Goal: Task Accomplishment & Management: Use online tool/utility

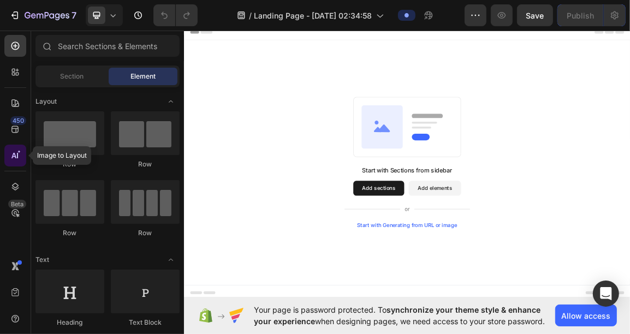
click at [18, 155] on icon at bounding box center [15, 155] width 11 height 11
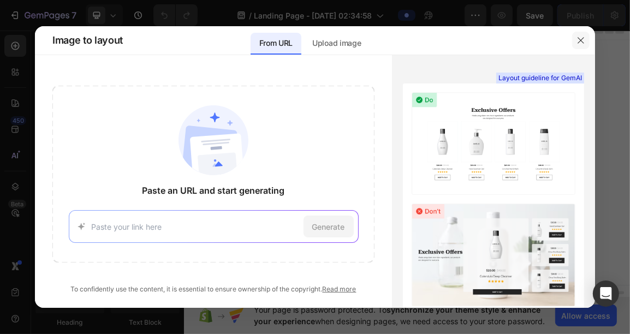
click at [582, 40] on icon "button" at bounding box center [581, 40] width 9 height 9
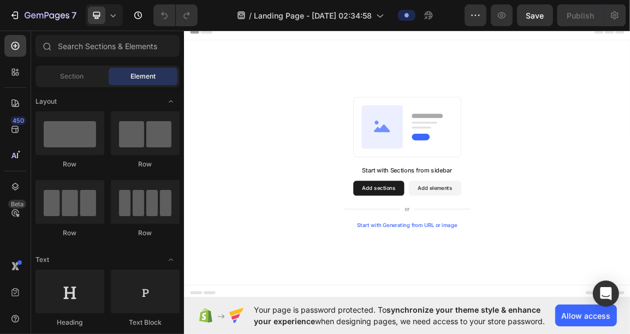
click at [14, 142] on div "450 Beta" at bounding box center [15, 145] width 22 height 221
click at [14, 141] on div "450 Beta" at bounding box center [15, 145] width 22 height 221
click at [15, 140] on div "450 Beta" at bounding box center [15, 145] width 22 height 221
click at [16, 137] on div "450" at bounding box center [15, 130] width 22 height 22
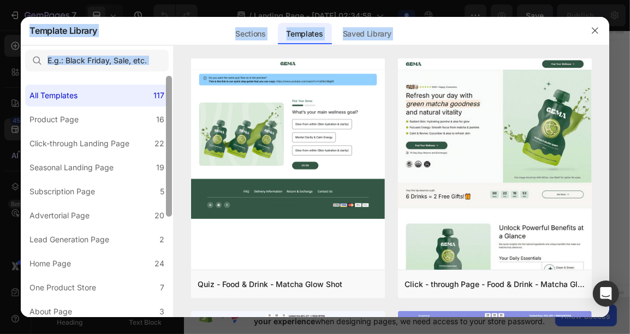
drag, startPoint x: 16, startPoint y: 137, endPoint x: 171, endPoint y: 119, distance: 156.2
click at [171, 119] on div "Template Library Sections Templates Existing pages Saved Library Templates Save…" at bounding box center [315, 167] width 630 height 334
click at [126, 266] on label "Home Page 24" at bounding box center [97, 264] width 144 height 22
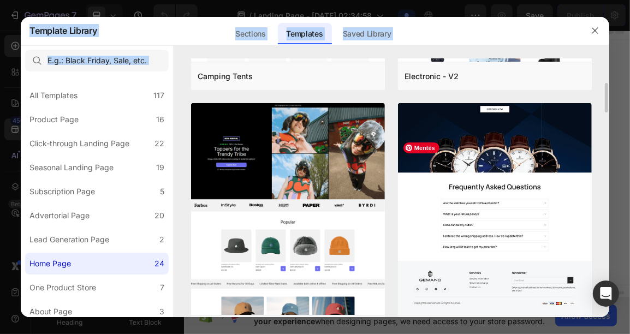
scroll to position [210, 0]
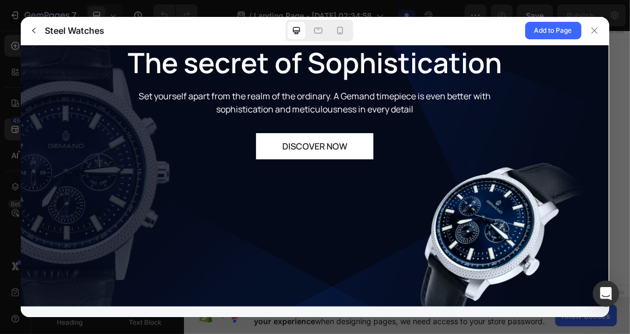
scroll to position [0, 0]
click at [32, 32] on icon "button" at bounding box center [33, 30] width 9 height 9
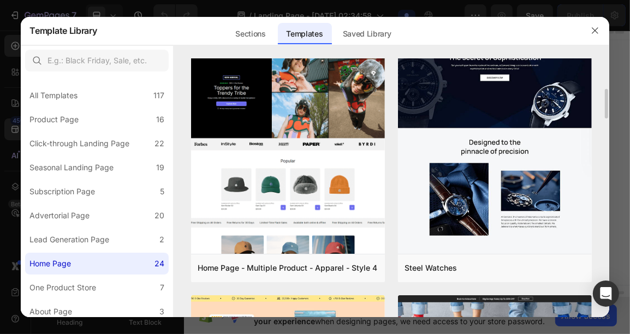
scroll to position [270, 0]
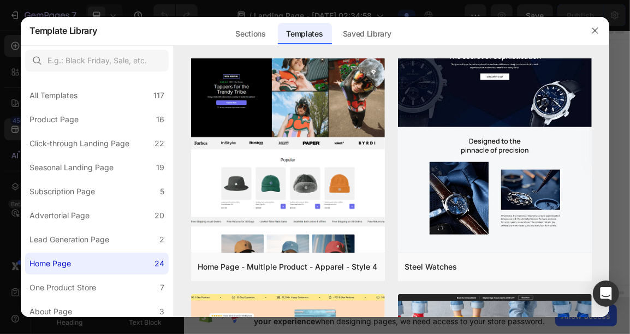
click at [443, 25] on div "Sections Templates Existing pages Saved Library Templates Saved Library" at bounding box center [313, 30] width 432 height 28
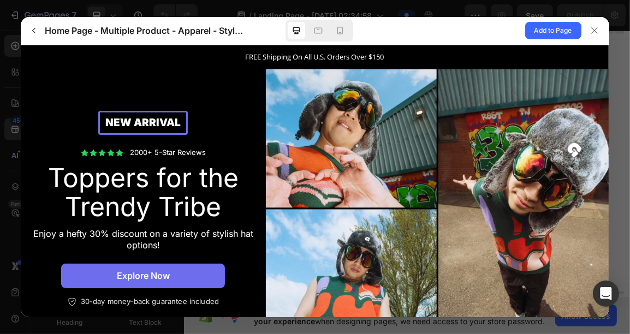
scroll to position [0, 0]
click at [299, 55] on p "FREE Shipping On All U.S. Orders Over $150" at bounding box center [315, 56] width 588 height 11
click at [394, 55] on p "FREE Shipping On All U.S. Orders Over $150" at bounding box center [315, 56] width 588 height 11
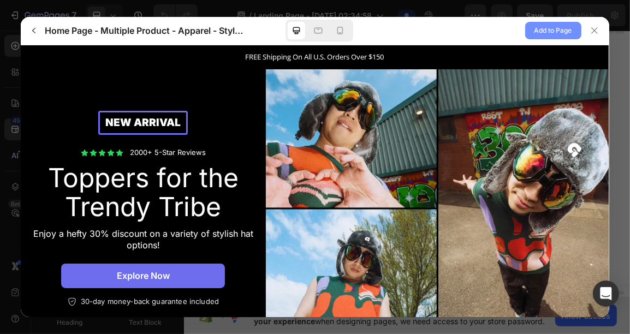
click at [542, 29] on span "Add to Page" at bounding box center [554, 30] width 38 height 13
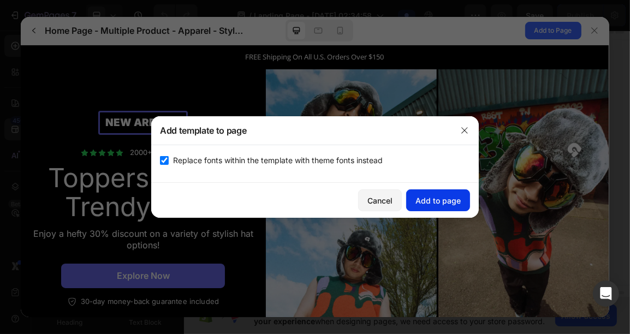
click at [433, 201] on div "Add to page" at bounding box center [438, 200] width 45 height 11
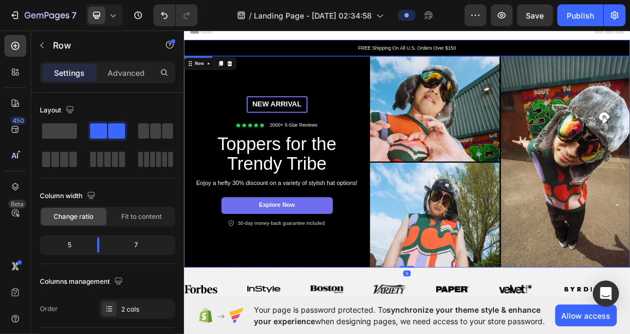
click at [497, 56] on p "FREE Shipping On All U.S. Orders Over $150" at bounding box center [511, 59] width 653 height 11
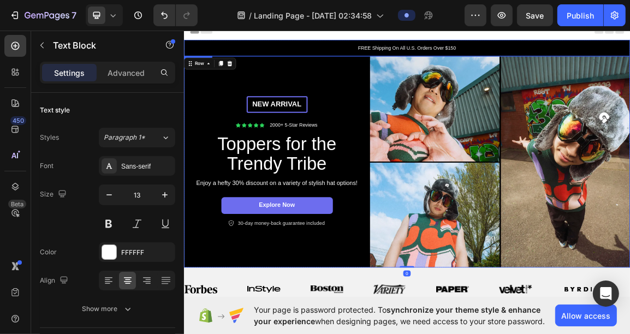
click at [497, 56] on p "FREE Shipping On All U.S. Orders Over $150" at bounding box center [511, 59] width 653 height 11
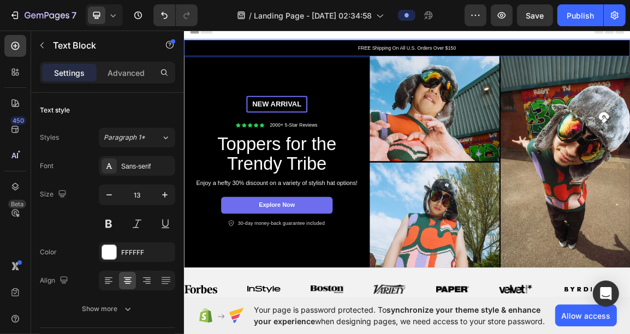
click at [534, 59] on p "FREE Shipping On All U.S. Orders Over $150" at bounding box center [511, 59] width 653 height 11
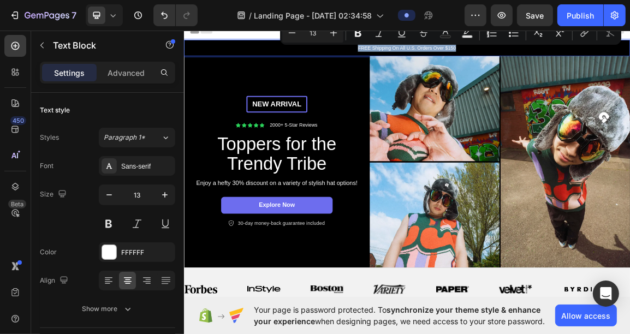
click at [534, 59] on p "FREE Shipping On All U.S. Orders Over $150" at bounding box center [511, 59] width 653 height 11
click at [518, 57] on p "FREE Shipping On All U.S. Orders Over $150" at bounding box center [511, 59] width 653 height 11
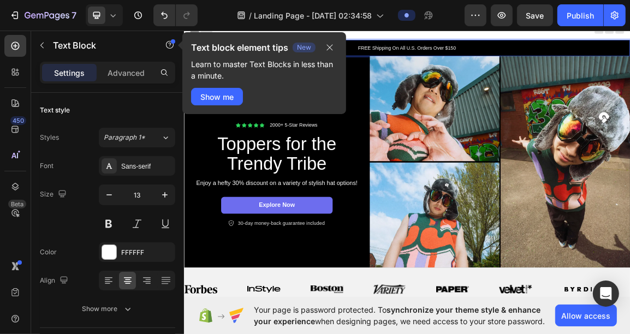
click at [531, 61] on p "FREE Shipping On All U.S. Orders Over $150" at bounding box center [511, 59] width 653 height 11
click at [512, 62] on p "FREE Shipping On All U.S. Orders Over $150" at bounding box center [511, 59] width 653 height 11
click at [578, 59] on p "FREE Shipping On All U.S. Orders Over $150" at bounding box center [511, 59] width 653 height 11
click at [514, 63] on p "FREE Shipping On All U.S. Orders Over $150" at bounding box center [511, 59] width 653 height 11
click at [523, 61] on p "FREE Shipping On All U.S. Orders Over $150" at bounding box center [511, 59] width 653 height 11
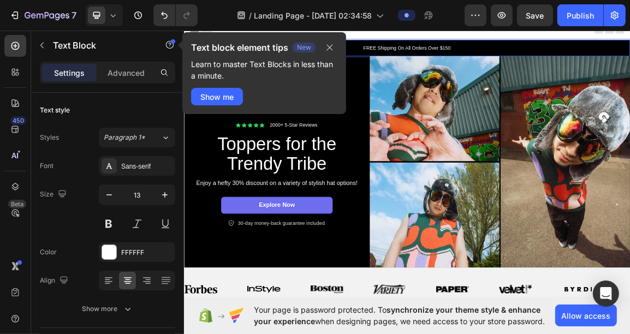
click at [575, 61] on p "FREE Shipping On All Orders Over $150" at bounding box center [511, 59] width 653 height 11
click at [497, 63] on p "FREE Shipping On All Orders Over" at bounding box center [511, 59] width 653 height 11
click at [571, 63] on p "FREE SHIPPING On All Orders Over" at bounding box center [511, 59] width 653 height 11
click at [329, 53] on button "button" at bounding box center [329, 47] width 15 height 13
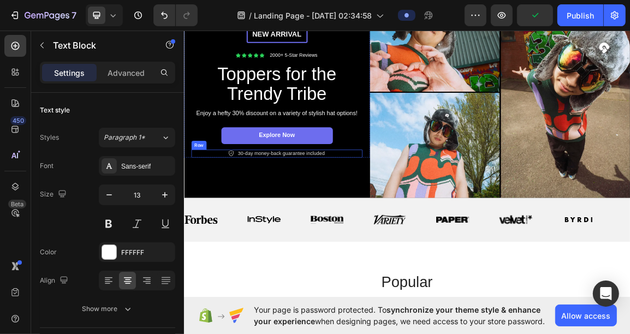
scroll to position [104, 0]
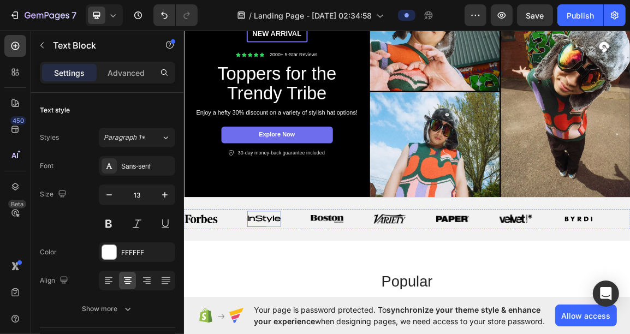
click at [309, 309] on img at bounding box center [300, 310] width 49 height 11
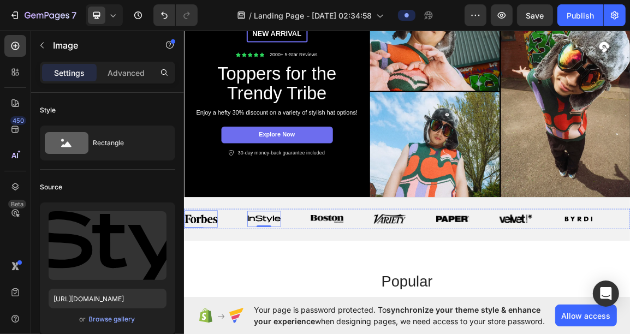
click at [207, 306] on img at bounding box center [208, 310] width 49 height 12
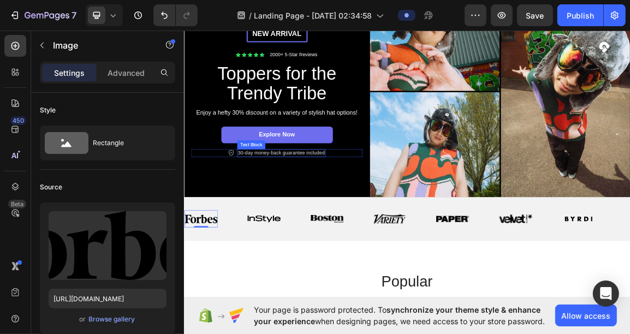
scroll to position [0, 0]
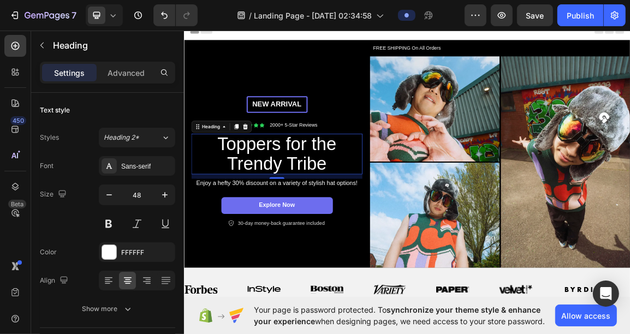
click at [318, 208] on h2 "Toppers for the Trendy Tribe" at bounding box center [320, 215] width 246 height 60
click at [342, 143] on p "New arrival" at bounding box center [320, 142] width 84 height 14
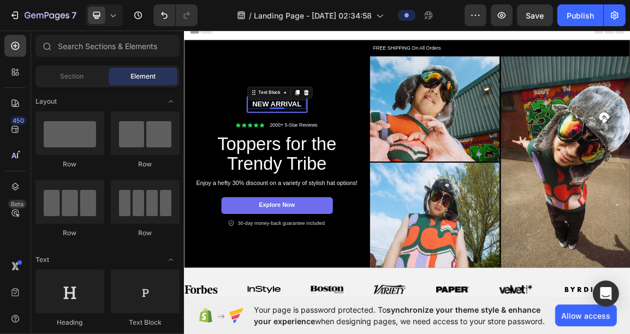
click at [215, 42] on div "Header" at bounding box center [210, 35] width 40 height 13
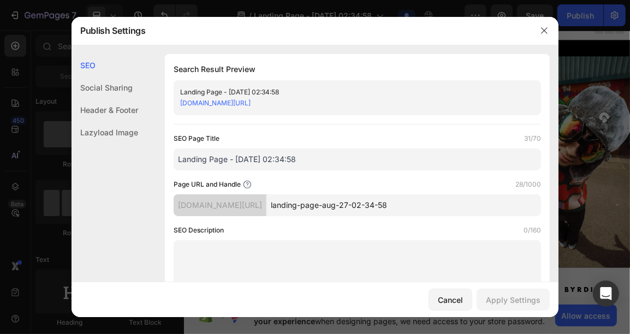
click at [116, 121] on div "Header & Footer" at bounding box center [105, 132] width 67 height 22
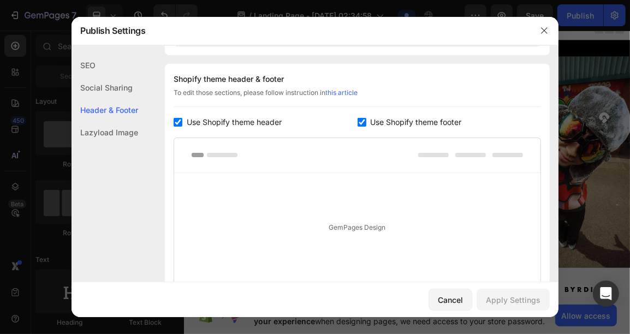
scroll to position [511, 0]
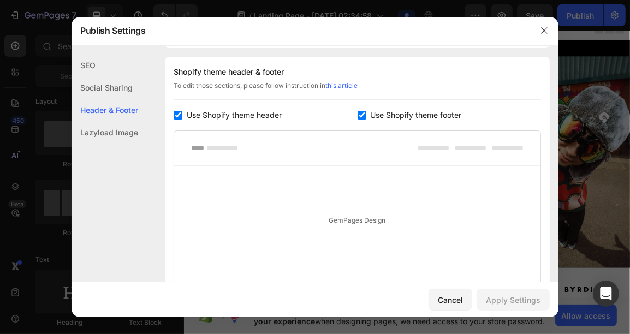
click at [452, 311] on button "Cancel" at bounding box center [451, 300] width 44 height 22
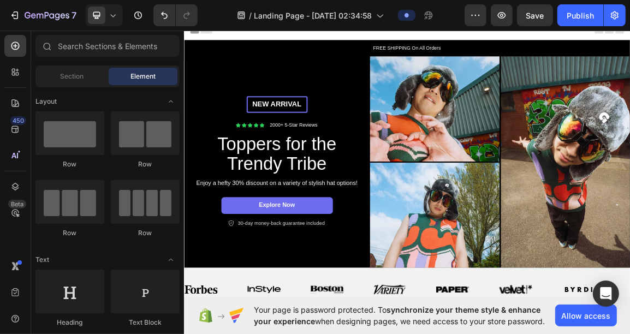
click at [355, 56] on p "FREE SHIPPING On All Orders" at bounding box center [511, 59] width 653 height 11
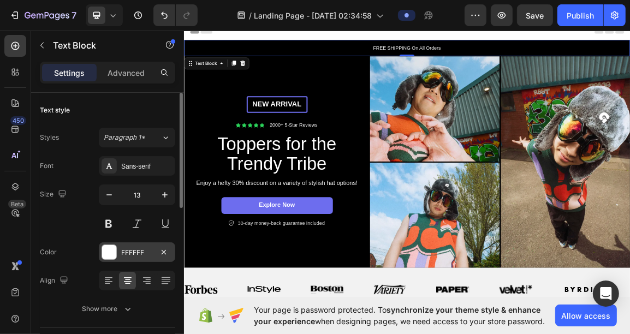
click at [133, 248] on div "FFFFFF" at bounding box center [137, 253] width 32 height 10
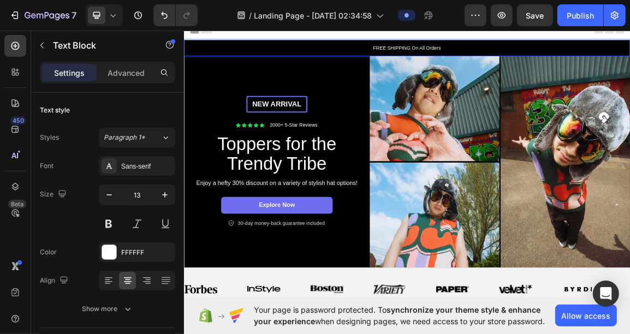
click at [588, 63] on p "FREE SHIPPING On All Orders" at bounding box center [511, 59] width 653 height 11
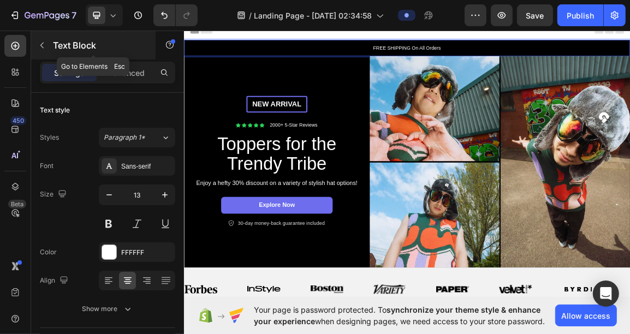
click at [40, 48] on icon "button" at bounding box center [42, 45] width 9 height 9
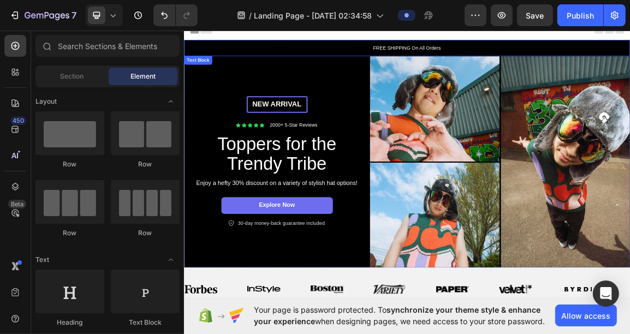
click at [338, 63] on p "FREE SHIPPING On All Orders" at bounding box center [511, 59] width 653 height 11
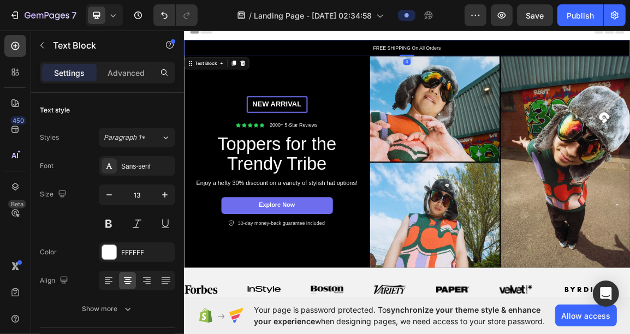
click at [319, 66] on div "FREE SHIPPING On All Orders" at bounding box center [511, 59] width 655 height 24
click at [312, 65] on div "FREE SHIPPING On All Orders" at bounding box center [511, 59] width 655 height 24
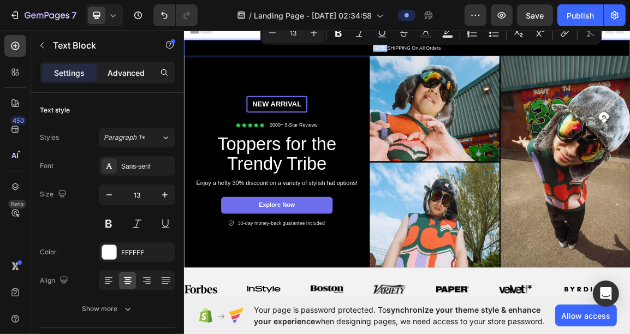
click at [139, 73] on p "Advanced" at bounding box center [126, 72] width 37 height 11
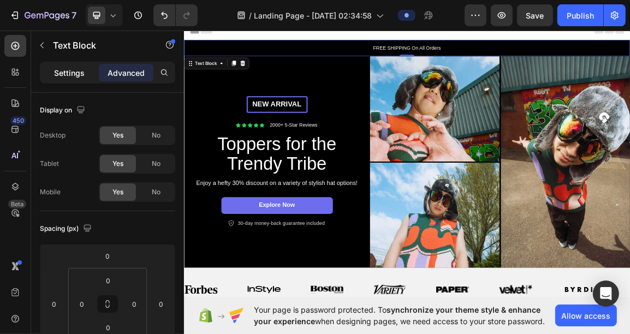
click at [66, 80] on div "Settings" at bounding box center [69, 72] width 55 height 17
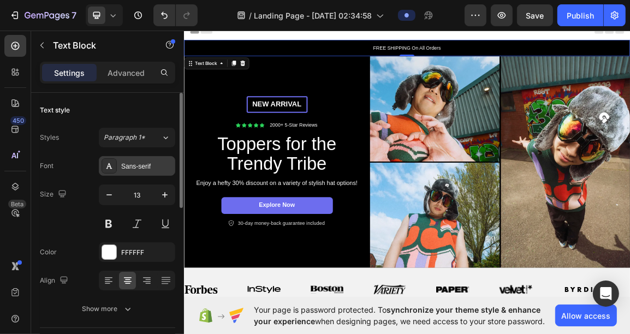
click at [154, 173] on div "Sans-serif" at bounding box center [137, 166] width 76 height 20
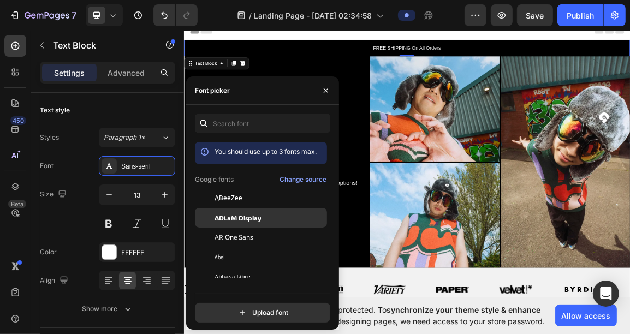
click at [234, 221] on span "ADLaM Display" at bounding box center [238, 218] width 47 height 10
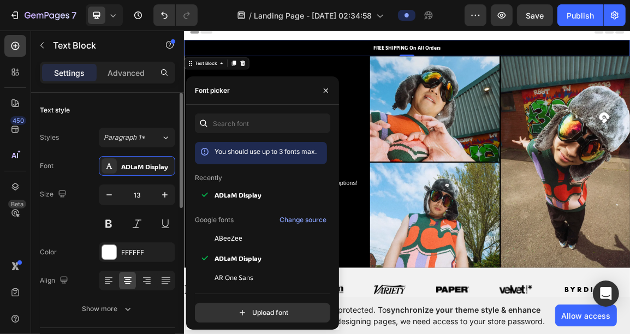
click at [134, 102] on div "Text style" at bounding box center [107, 110] width 135 height 17
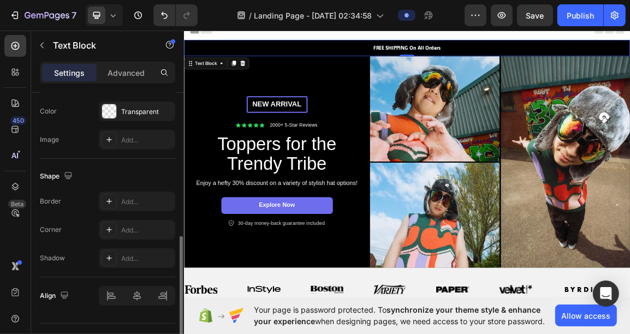
scroll to position [373, 0]
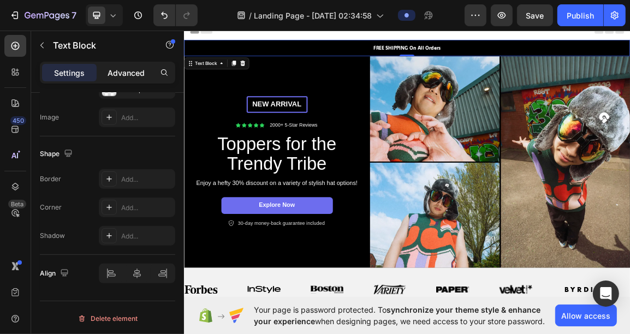
click at [120, 76] on p "Advanced" at bounding box center [126, 72] width 37 height 11
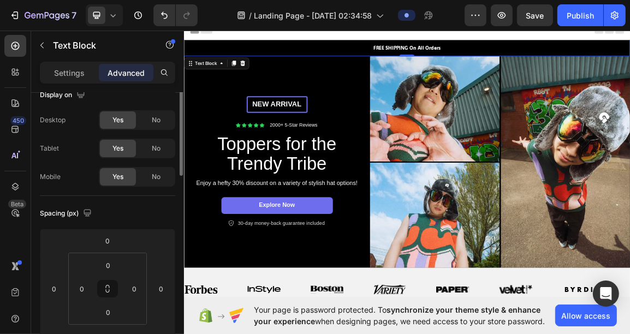
scroll to position [0, 0]
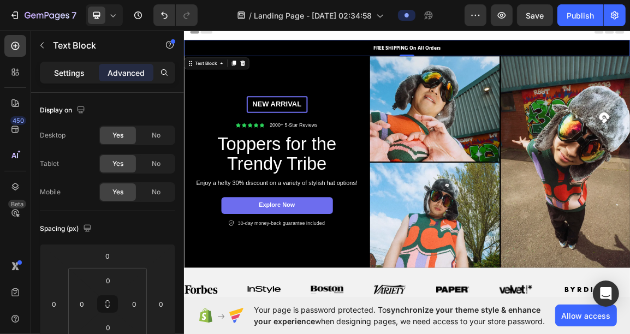
click at [75, 70] on p "Settings" at bounding box center [69, 72] width 31 height 11
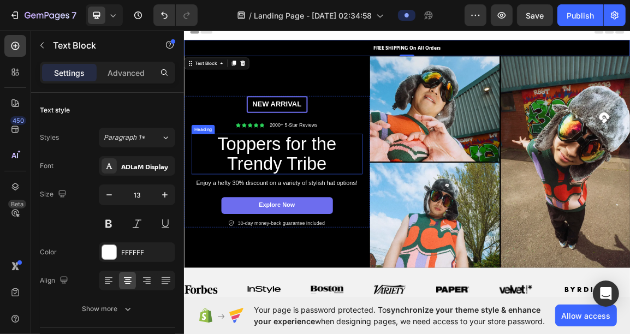
click at [289, 220] on p "Toppers for the Trendy Tribe" at bounding box center [320, 215] width 244 height 58
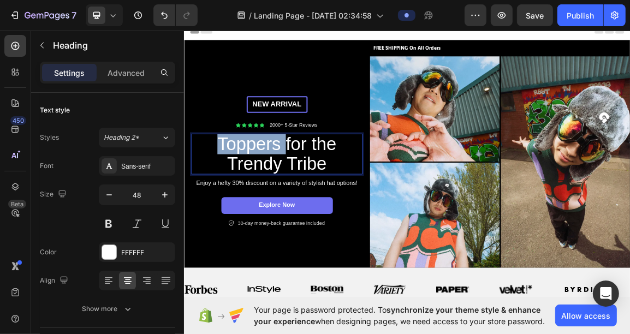
click at [269, 209] on p "Toppers for the Trendy Tribe" at bounding box center [320, 215] width 244 height 58
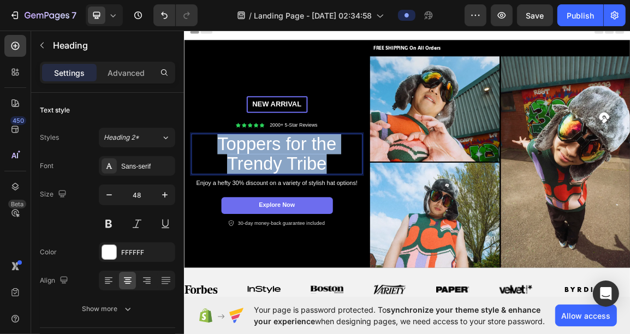
click at [269, 209] on p "Toppers for the Trendy Tribe" at bounding box center [320, 215] width 244 height 58
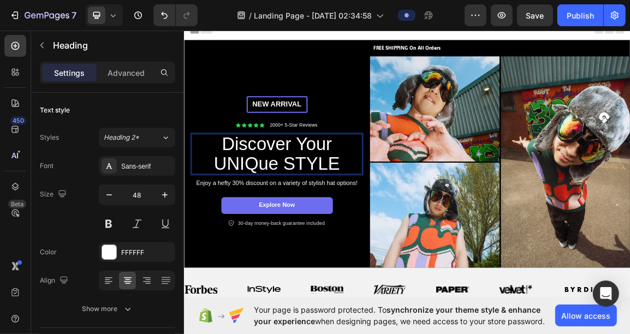
click at [313, 233] on p "Discover Your UNIQue STYLE" at bounding box center [320, 215] width 244 height 58
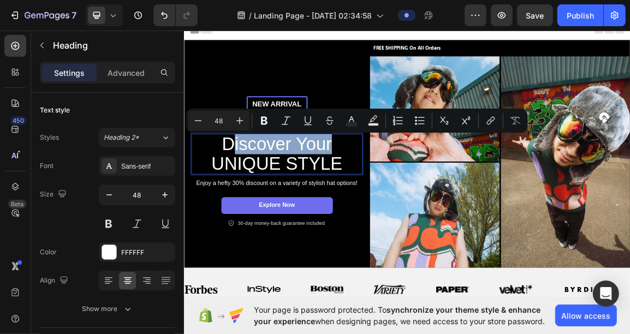
drag, startPoint x: 395, startPoint y: 204, endPoint x: 247, endPoint y: 210, distance: 148.1
click at [247, 210] on p "Discover Your UNIQUE STYLE" at bounding box center [320, 215] width 244 height 58
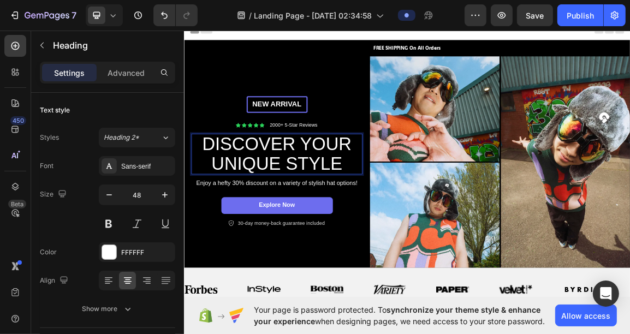
click at [307, 211] on p "DISCOVER YOUR UNIQUE STYLE" at bounding box center [320, 215] width 244 height 58
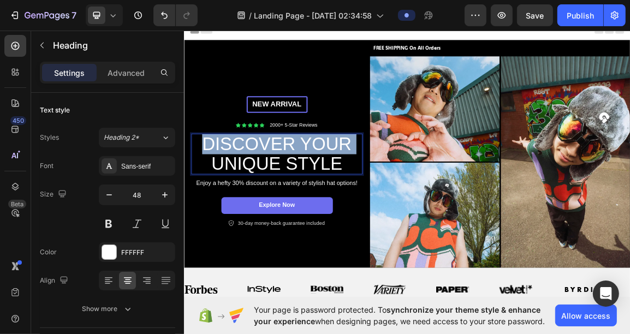
click at [307, 211] on p "DISCOVER YOUR UNIQUE STYLE" at bounding box center [320, 215] width 244 height 58
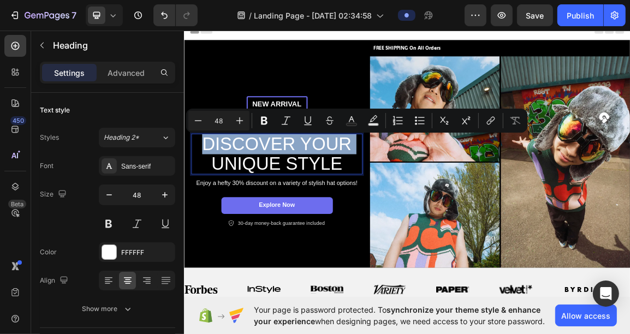
click at [307, 211] on p "DISCOVER YOUR UNIQUE STYLE" at bounding box center [320, 215] width 244 height 58
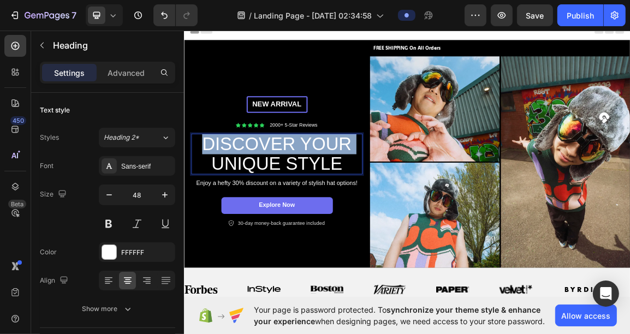
click at [307, 211] on p "DISCOVER YOUR UNIQUE STYLE" at bounding box center [320, 215] width 244 height 58
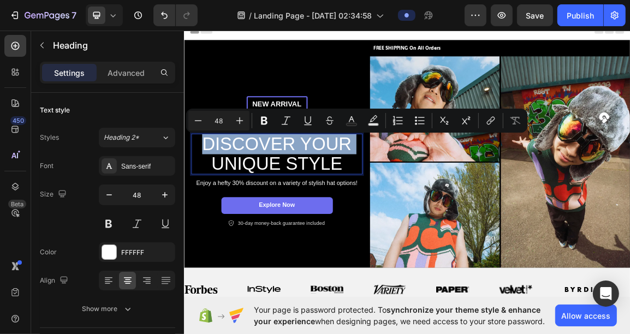
click at [307, 211] on p "DISCOVER YOUR UNIQUE STYLE" at bounding box center [320, 215] width 244 height 58
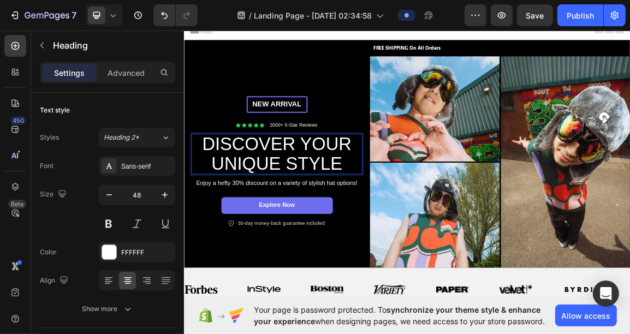
click at [372, 227] on p "DISCOVER YOUR UNIQUE STYLE" at bounding box center [320, 215] width 244 height 58
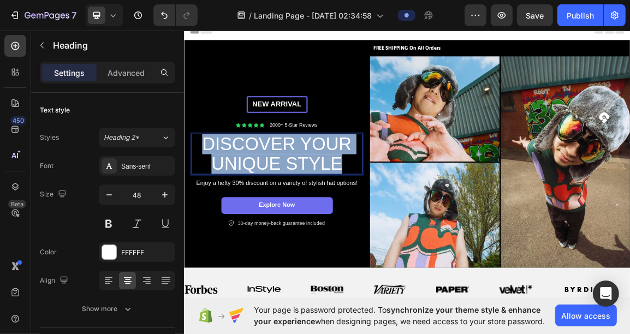
drag, startPoint x: 412, startPoint y: 227, endPoint x: 203, endPoint y: 187, distance: 213.1
click at [203, 187] on p "DISCOVER YOUR UNIQUE STYLE" at bounding box center [320, 215] width 244 height 58
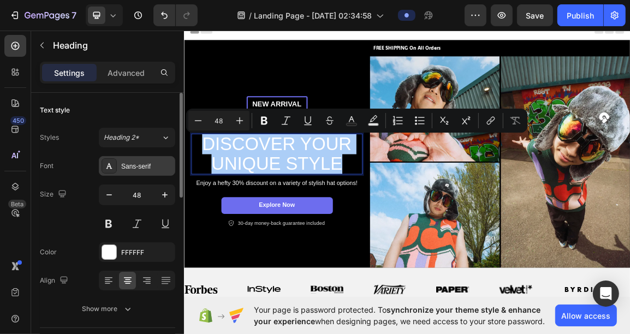
click at [116, 161] on div "Sans-serif" at bounding box center [137, 166] width 76 height 20
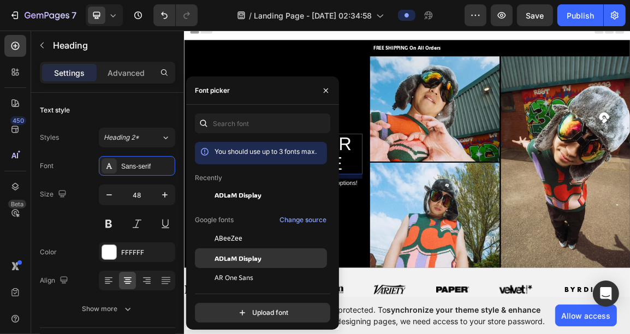
click at [235, 259] on span "ADLaM Display" at bounding box center [238, 258] width 47 height 10
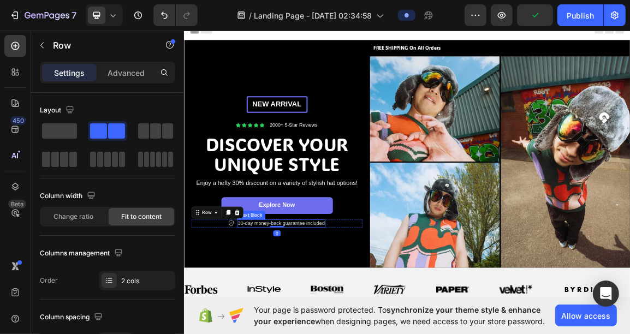
click at [381, 316] on p "30-day money-back guarantee included" at bounding box center [327, 316] width 128 height 9
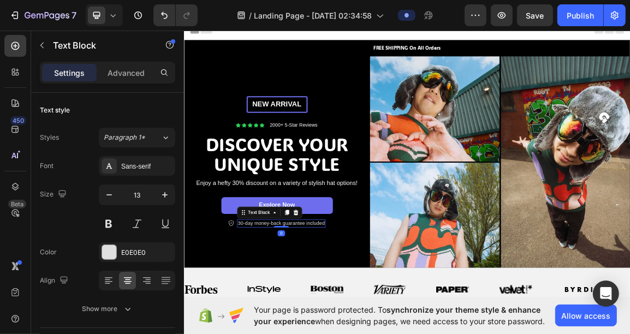
click at [277, 316] on p "30-day money-back guarantee included" at bounding box center [327, 316] width 128 height 9
click at [268, 314] on p "30-day money-back guarantee included" at bounding box center [327, 316] width 128 height 9
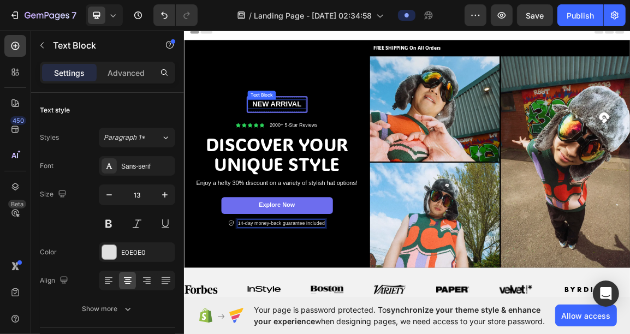
click at [349, 143] on p "New arrival" at bounding box center [320, 142] width 84 height 14
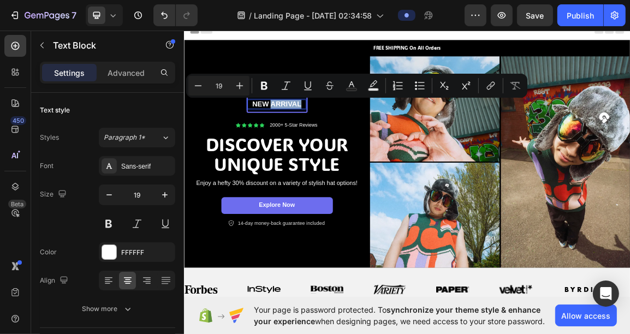
click at [352, 142] on p "New arrival" at bounding box center [320, 142] width 84 height 14
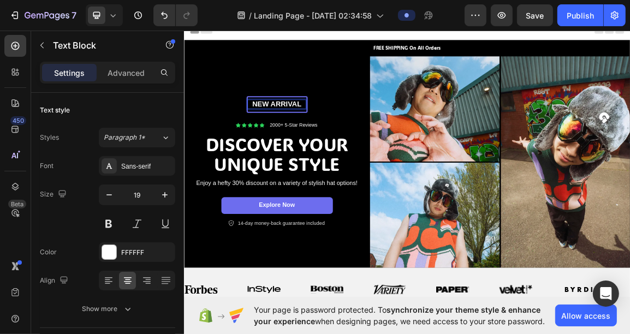
click at [357, 142] on p "New arrival" at bounding box center [320, 142] width 84 height 14
click at [105, 190] on icon "button" at bounding box center [109, 195] width 11 height 11
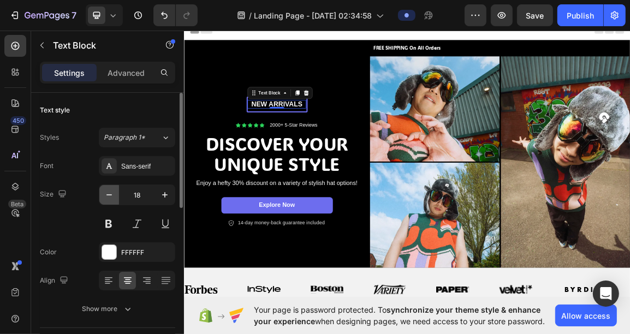
click at [105, 190] on icon "button" at bounding box center [109, 195] width 11 height 11
click at [171, 197] on button "button" at bounding box center [165, 195] width 20 height 20
type input "18"
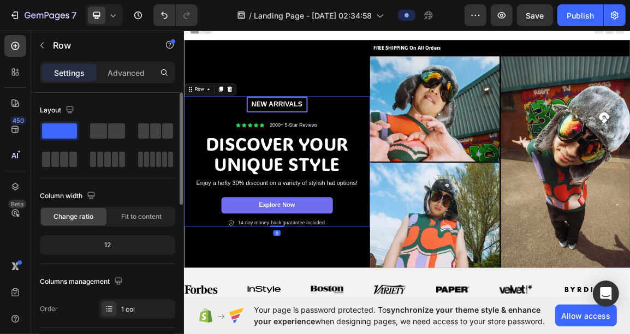
click at [217, 130] on div "New arrivalS Text Block Row Icon Icon Icon Icon Icon Icon List 2000+ 5-Star Rev…" at bounding box center [319, 226] width 251 height 192
click at [327, 176] on div "New arrivalS Text Block Row Icon Icon Icon Icon Icon Icon List 2000+ 5-Star Rev…" at bounding box center [319, 226] width 251 height 192
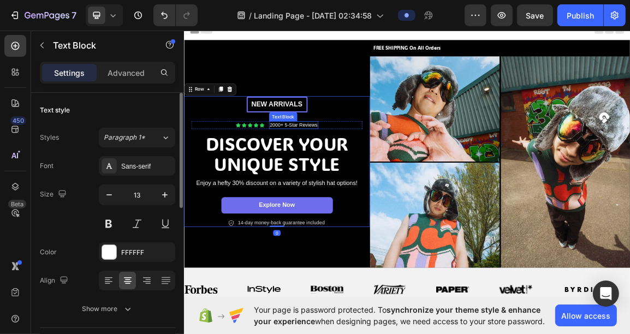
click at [329, 172] on p "2000+ 5-Star Reviews" at bounding box center [345, 172] width 70 height 9
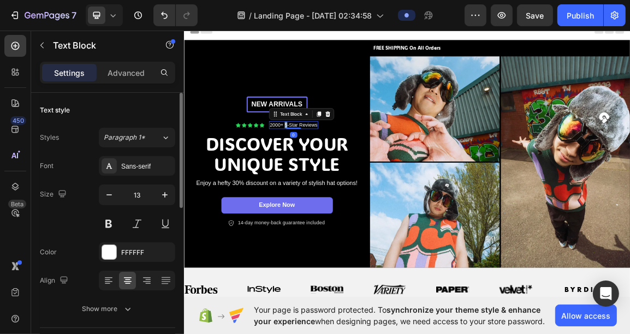
click at [329, 172] on p "2000+ 5-Star Reviews" at bounding box center [345, 172] width 70 height 9
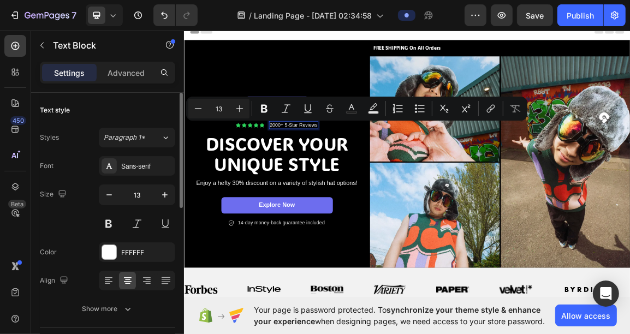
click at [321, 171] on p "2000+ 5-Star Reviews" at bounding box center [345, 172] width 70 height 9
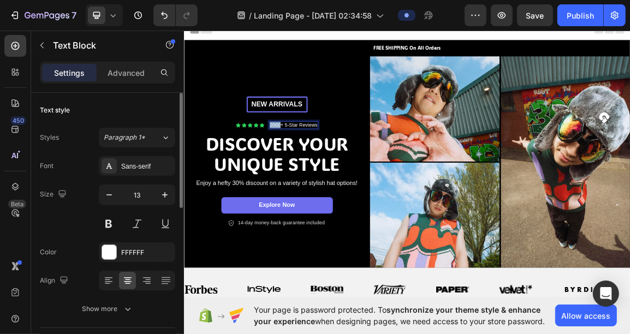
drag, startPoint x: 323, startPoint y: 170, endPoint x: 309, endPoint y: 170, distance: 14.8
click at [310, 170] on p "2000+ 5-Star Reviews" at bounding box center [345, 172] width 70 height 9
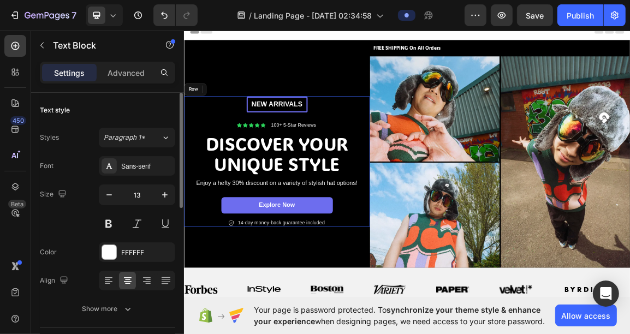
click at [229, 139] on div "New arrivalS Text Block Row Icon Icon Icon Icon Icon Icon List 100+ 5-Star Revi…" at bounding box center [319, 226] width 251 height 192
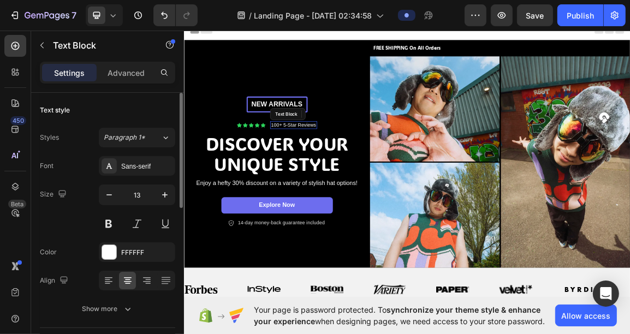
click at [325, 172] on p "100+ 5-Star Reviews" at bounding box center [344, 172] width 66 height 9
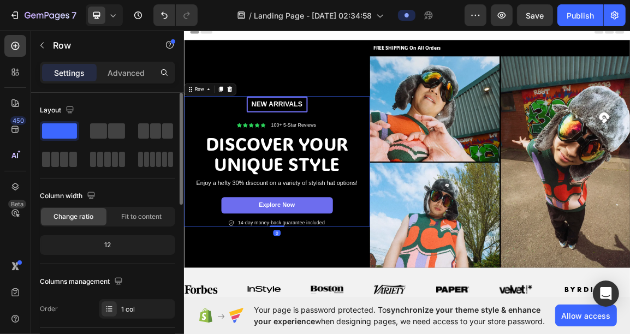
click at [285, 181] on div "New arrivalS Text Block Row Icon Icon Icon Icon Icon Icon List 100+ 5-Star Revi…" at bounding box center [319, 226] width 251 height 192
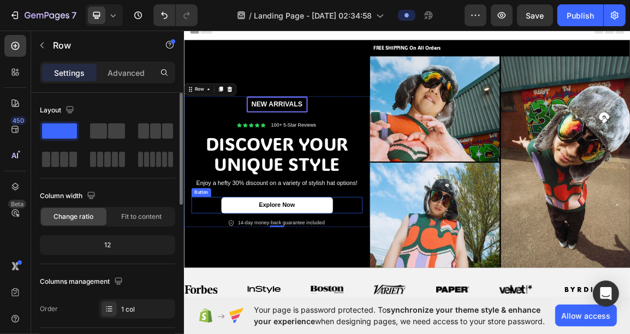
click at [369, 285] on link "Explore Now" at bounding box center [320, 290] width 164 height 25
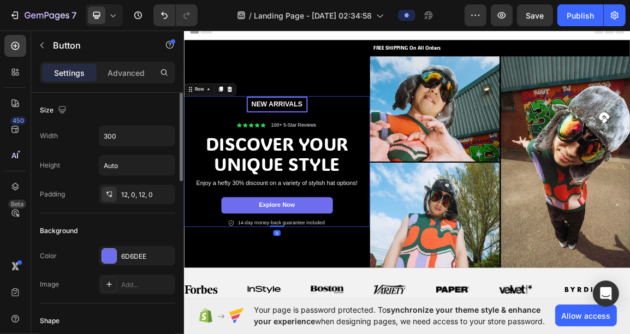
click at [235, 142] on div "New arrivalS Text Block Row Icon Icon Icon Icon Icon Icon List 100+ 5-Star Revi…" at bounding box center [319, 226] width 251 height 192
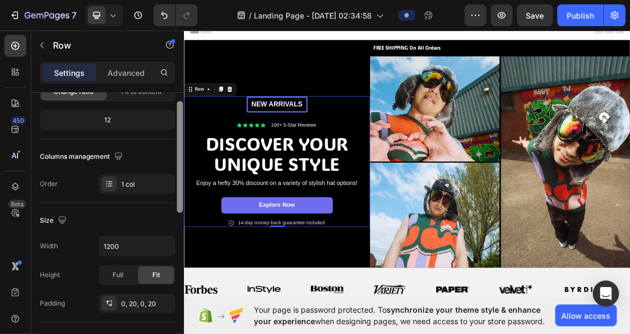
scroll to position [72, 0]
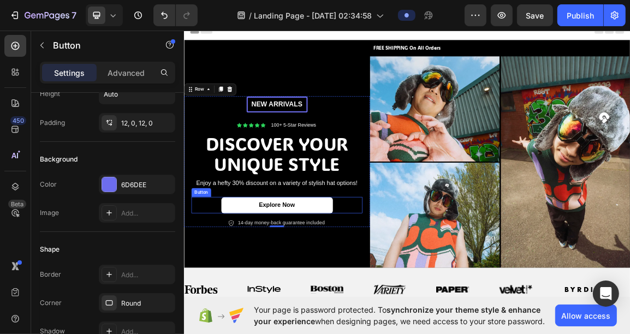
click at [253, 281] on link "Explore Now" at bounding box center [320, 290] width 164 height 25
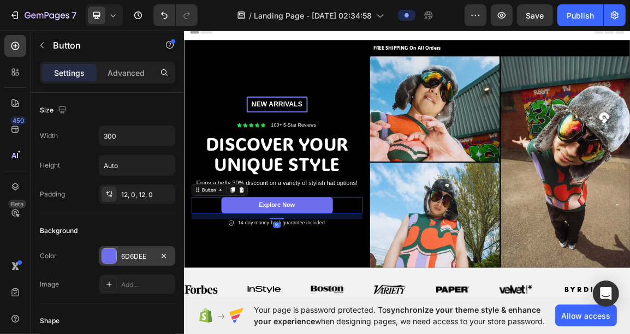
click at [137, 260] on div "6D6DEE" at bounding box center [137, 257] width 32 height 10
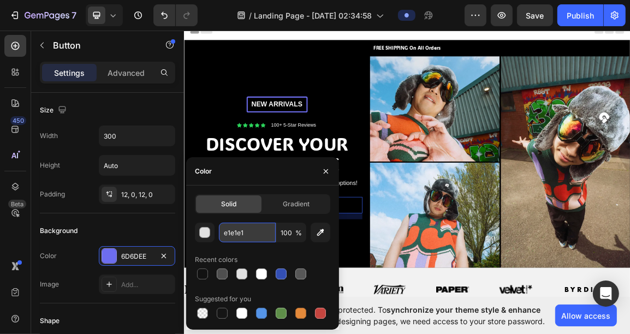
type input "E1E1E1"
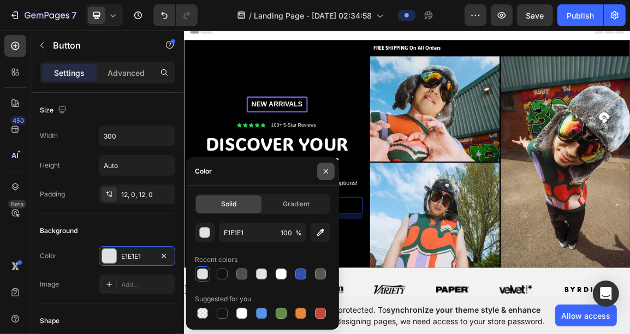
click at [324, 174] on icon "button" at bounding box center [326, 171] width 9 height 9
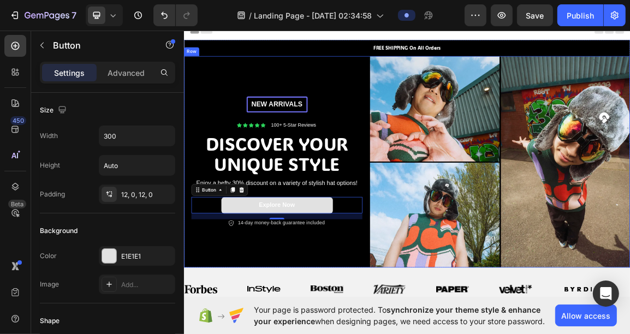
click at [241, 334] on div "New arrivalS Text Block Row Icon Icon Icon Icon Icon Icon List 100+ 5-Star Revi…" at bounding box center [320, 226] width 273 height 311
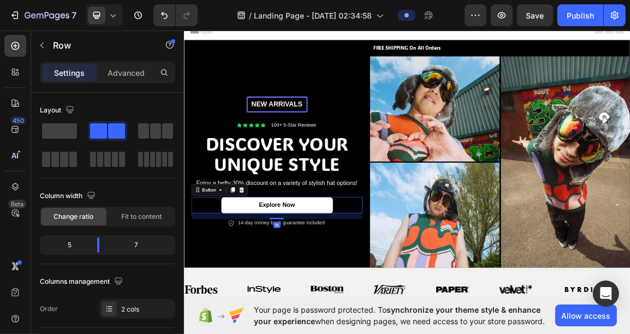
click at [366, 287] on link "Explore Now" at bounding box center [320, 290] width 164 height 25
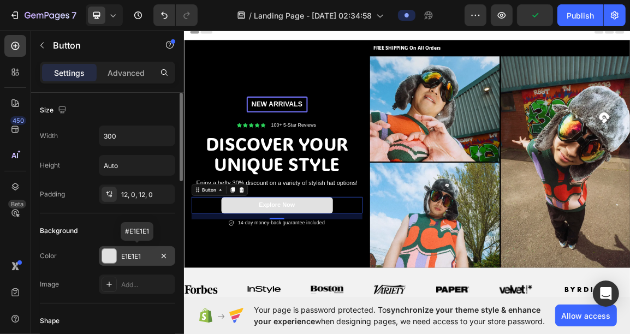
click at [129, 257] on div "E1E1E1" at bounding box center [137, 257] width 32 height 10
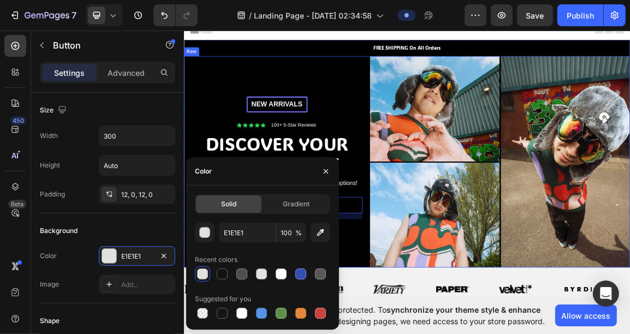
click at [431, 334] on div "New arrivalS Text Block Row Icon Icon Icon Icon Icon Icon List 100+ 5-Star Revi…" at bounding box center [320, 226] width 273 height 311
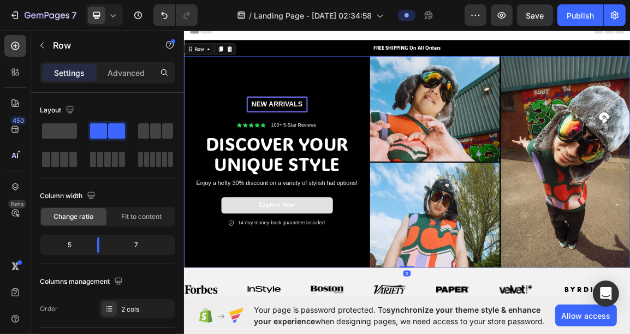
click at [346, 334] on div "New arrivalS Text Block Row Icon Icon Icon Icon Icon Icon List 100+ 5-Star Revi…" at bounding box center [320, 226] width 273 height 311
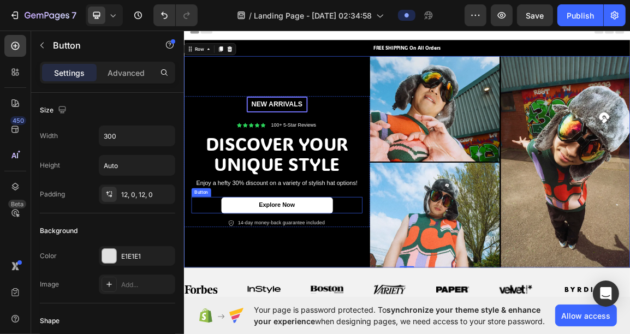
click at [358, 283] on link "Explore Now" at bounding box center [320, 290] width 164 height 25
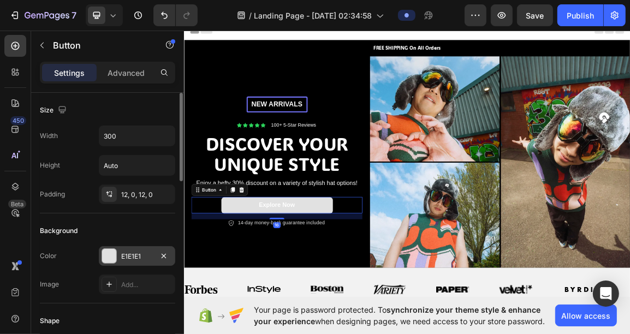
click at [144, 252] on div "E1E1E1" at bounding box center [137, 257] width 32 height 10
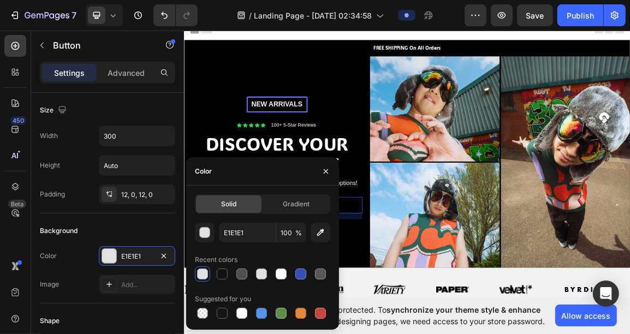
click at [231, 275] on div at bounding box center [262, 274] width 135 height 15
click at [229, 275] on div at bounding box center [222, 274] width 15 height 15
type input "121212"
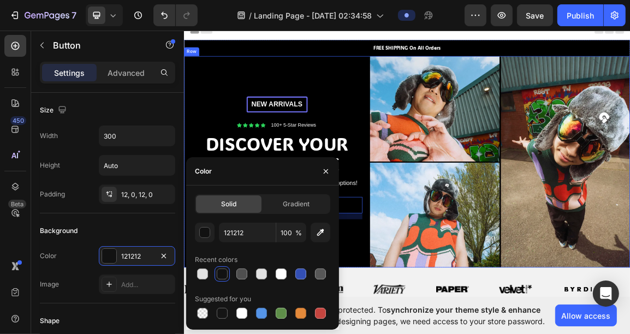
click at [423, 334] on div "New arrivalS Text Block Row Icon Icon Icon Icon Icon Icon List 100+ 5-Star Revi…" at bounding box center [320, 226] width 273 height 311
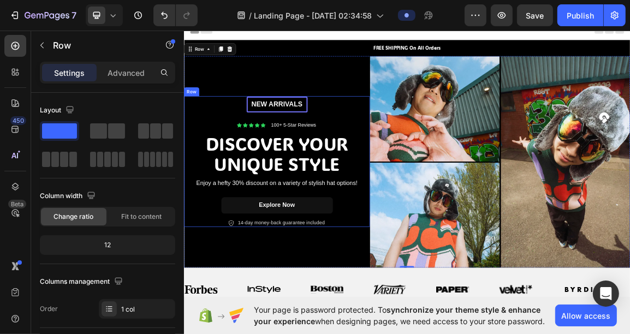
click at [433, 303] on div "Explore Now Button" at bounding box center [319, 294] width 251 height 33
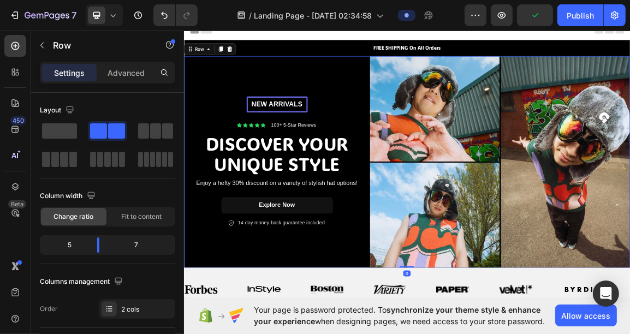
click at [277, 334] on div "New arrivalS Text Block Row Icon Icon Icon Icon Icon Icon List 100+ 5-Star Revi…" at bounding box center [320, 226] width 273 height 311
click at [364, 334] on div "New arrivalS Text Block Row Icon Icon Icon Icon Icon Icon List 100+ 5-Star Revi…" at bounding box center [320, 226] width 273 height 311
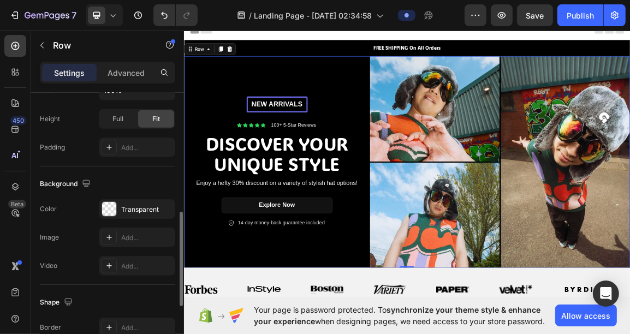
scroll to position [345, 0]
click at [115, 211] on div at bounding box center [109, 209] width 14 height 14
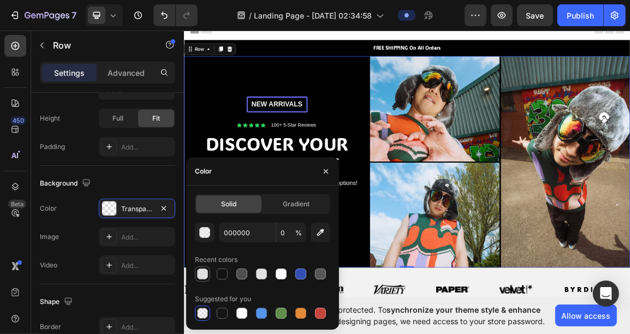
click at [207, 275] on div at bounding box center [202, 274] width 11 height 11
type input "E1E1E1"
type input "100"
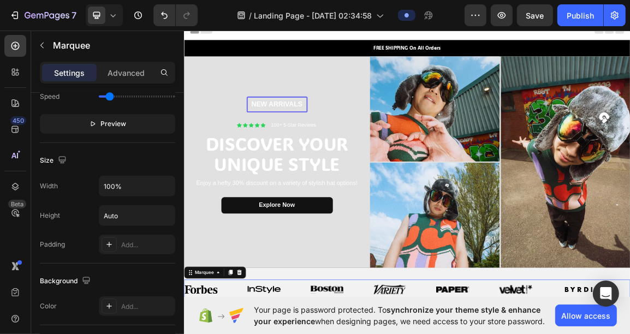
scroll to position [0, 0]
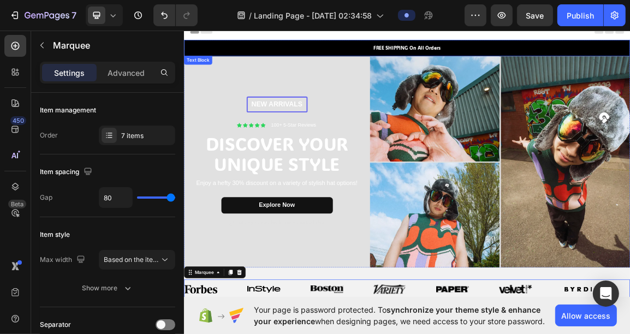
click at [369, 57] on p "FREE SHIPPING On All Orders" at bounding box center [511, 59] width 653 height 11
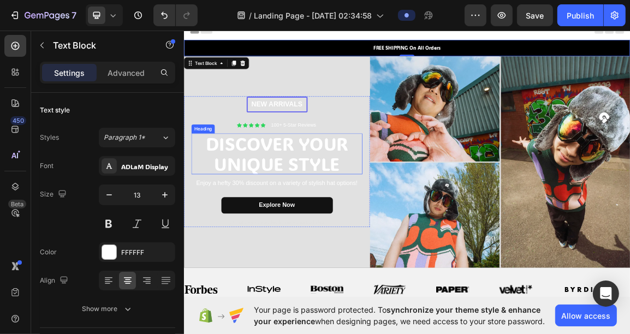
click at [322, 230] on p "DISCOVER YOUR UNIQUE STYLE" at bounding box center [320, 215] width 244 height 58
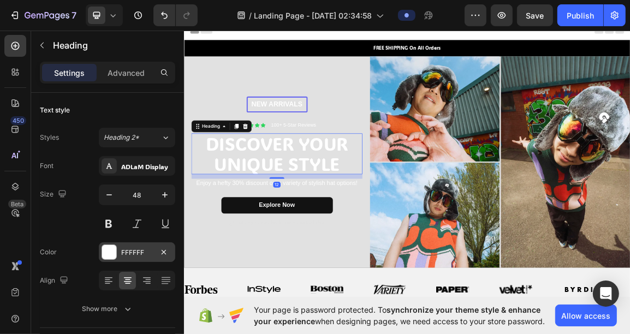
click at [139, 250] on div "FFFFFF" at bounding box center [137, 253] width 32 height 10
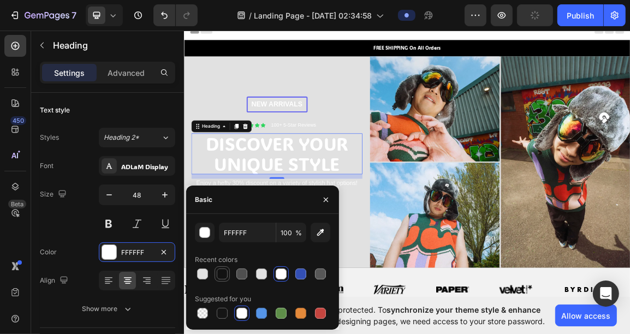
click at [221, 277] on div at bounding box center [222, 274] width 11 height 11
type input "121212"
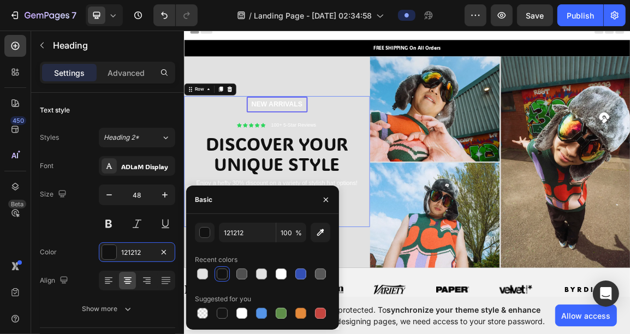
click at [406, 149] on div "New arrivalS Text Block Row Icon Icon Icon Icon Icon Icon List 100+ 5-Star Revi…" at bounding box center [319, 226] width 251 height 192
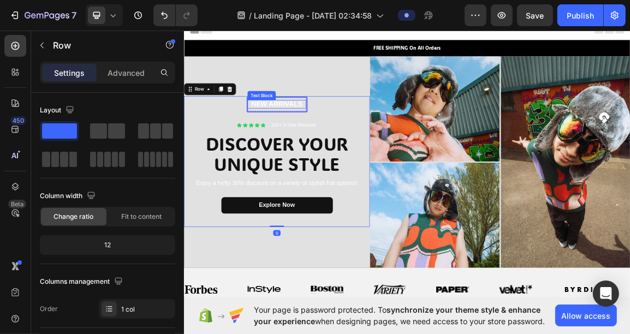
click at [350, 142] on p "New arrivalS" at bounding box center [320, 141] width 84 height 13
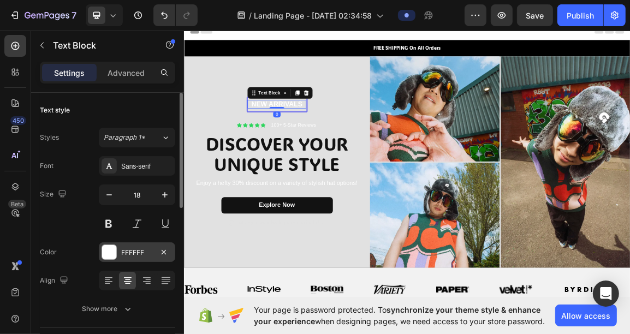
click at [133, 248] on div "FFFFFF" at bounding box center [137, 253] width 32 height 10
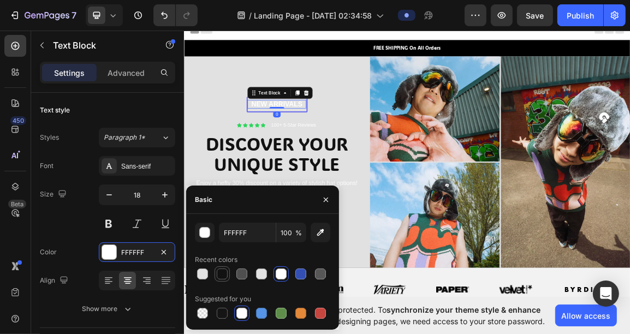
click at [227, 280] on div at bounding box center [222, 274] width 13 height 13
type input "121212"
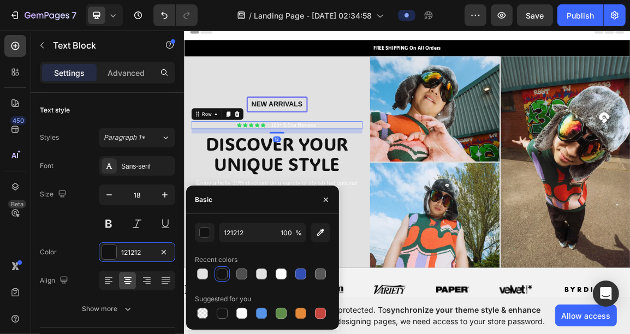
click at [402, 167] on div "Icon Icon Icon Icon Icon Icon List 100+ 5-Star Reviews Text Block Row 12" at bounding box center [319, 172] width 251 height 11
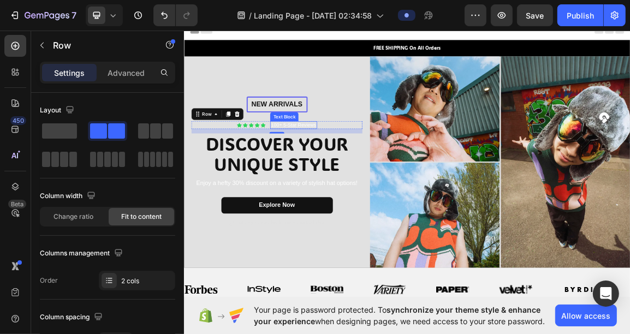
click at [358, 169] on p "100+ 5-Star Reviews" at bounding box center [344, 172] width 66 height 9
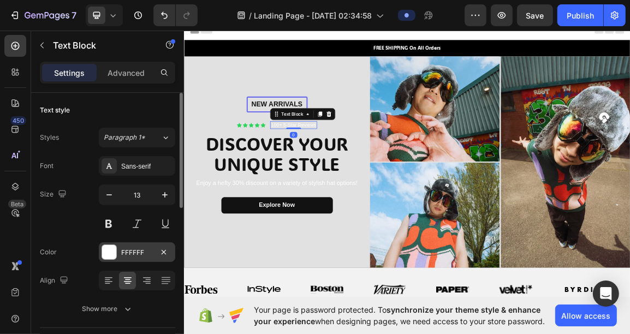
click at [128, 256] on div "FFFFFF" at bounding box center [137, 253] width 32 height 10
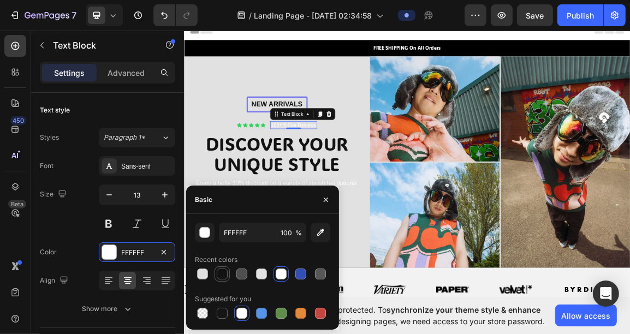
click at [215, 274] on div at bounding box center [222, 274] width 15 height 15
type input "121212"
click at [281, 162] on div "Icon" at bounding box center [290, 162] width 22 height 13
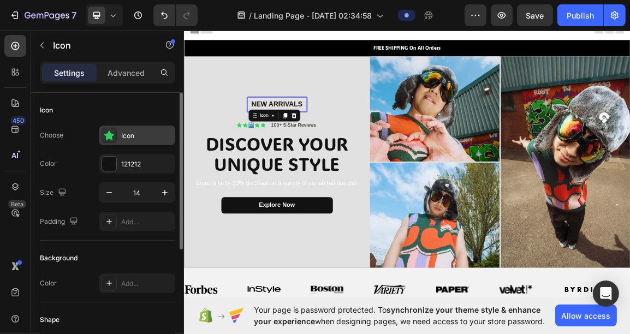
click at [144, 135] on div "Icon" at bounding box center [146, 136] width 51 height 10
click at [135, 168] on div "121212" at bounding box center [137, 164] width 32 height 10
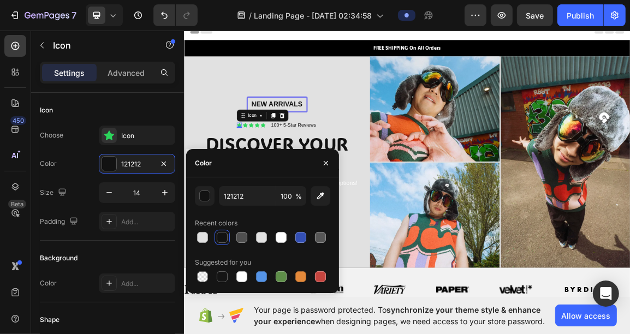
click at [265, 173] on div "Icon 0" at bounding box center [265, 173] width 8 height 8
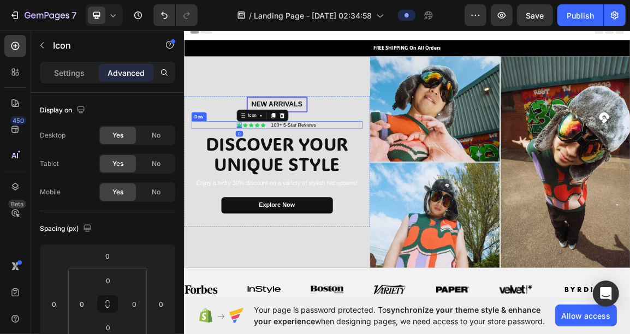
click at [247, 173] on div "Icon 0 Icon Icon Icon Icon Icon List 100+ 5-Star Reviews Text Block Row" at bounding box center [319, 172] width 251 height 11
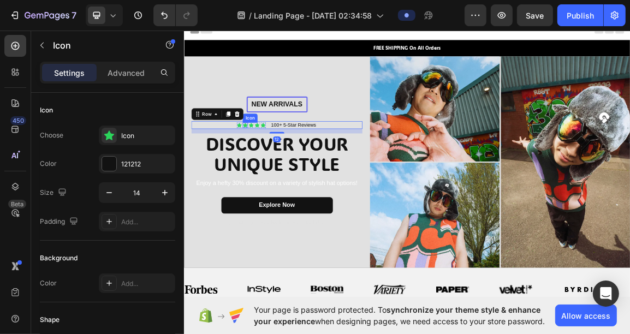
click at [270, 171] on div "Icon" at bounding box center [274, 173] width 8 height 8
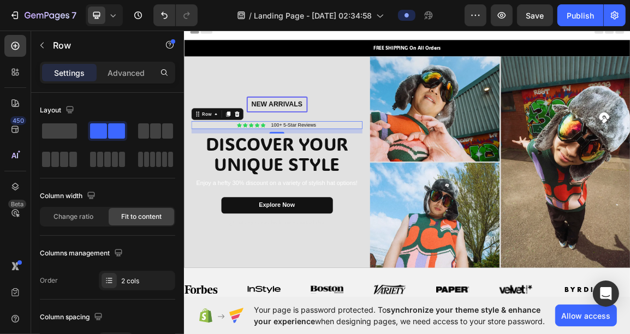
click at [254, 169] on div "Icon Icon Icon Icon Icon Icon List 100+ 5-Star Reviews Text Block Row 0" at bounding box center [319, 172] width 251 height 11
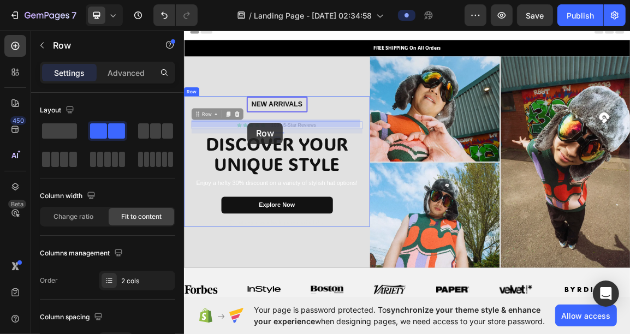
drag, startPoint x: 254, startPoint y: 169, endPoint x: 273, endPoint y: 170, distance: 18.6
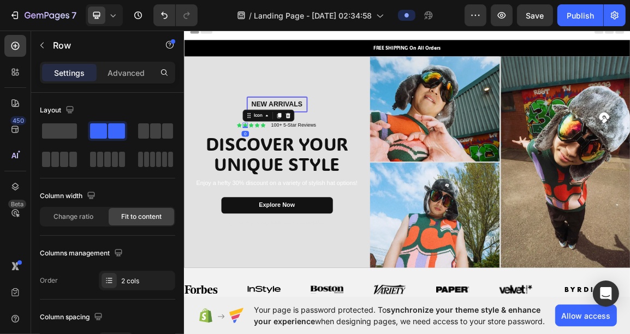
click at [274, 169] on icon at bounding box center [273, 172] width 7 height 7
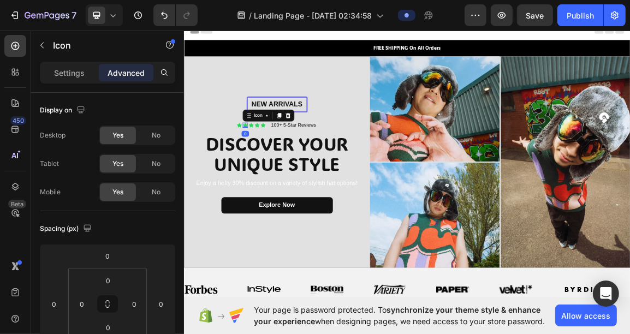
click at [274, 169] on icon at bounding box center [273, 172] width 7 height 7
click at [230, 173] on div "Icon Icon 0 Icon Icon Icon Icon List 100+ 5-Star Reviews Text Block Row" at bounding box center [319, 172] width 251 height 11
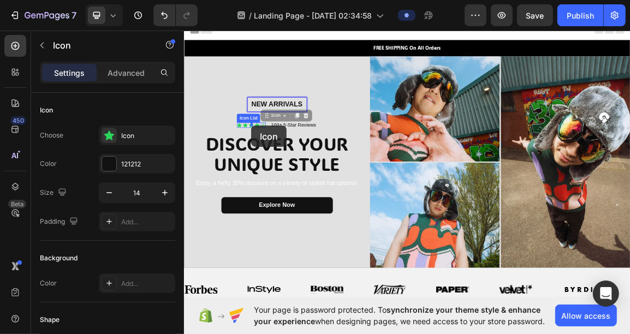
drag, startPoint x: 297, startPoint y: 171, endPoint x: 283, endPoint y: 173, distance: 13.8
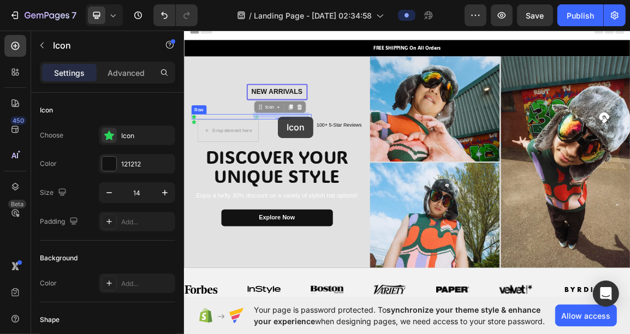
drag, startPoint x: 298, startPoint y: 159, endPoint x: 322, endPoint y: 160, distance: 23.5
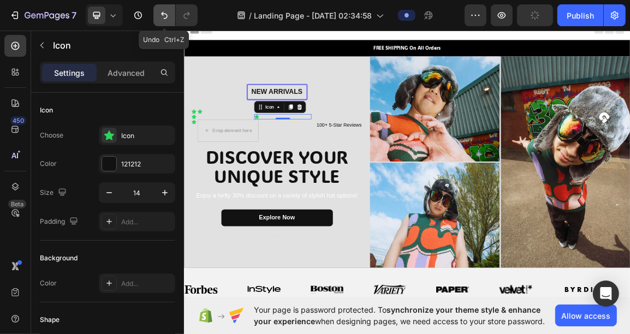
click at [156, 20] on button "Undo/Redo" at bounding box center [164, 15] width 22 height 22
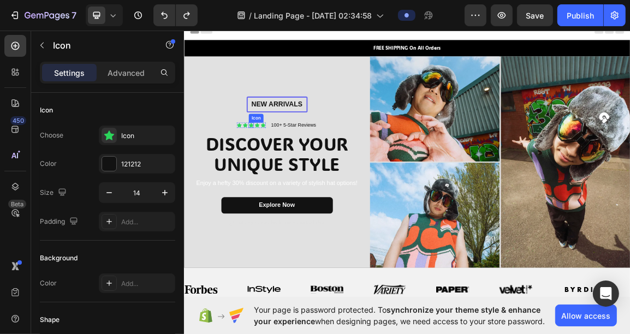
click at [279, 169] on icon at bounding box center [283, 173] width 8 height 8
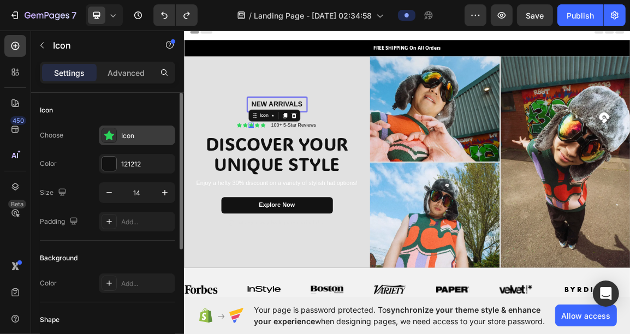
click at [116, 139] on div at bounding box center [109, 135] width 15 height 15
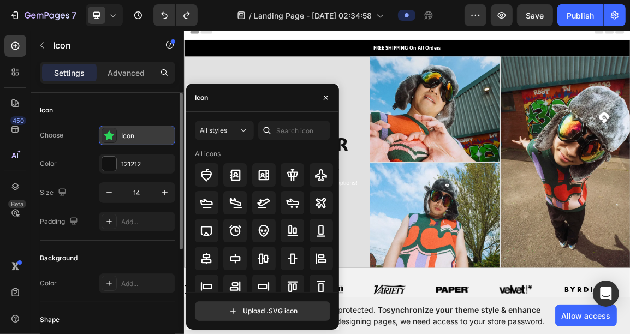
click at [117, 140] on div "Icon" at bounding box center [137, 136] width 76 height 20
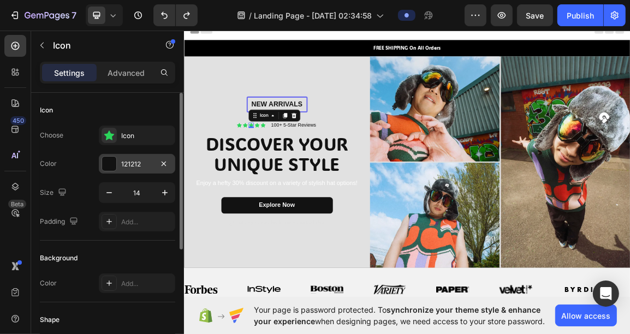
click at [124, 164] on div "121212" at bounding box center [137, 164] width 32 height 10
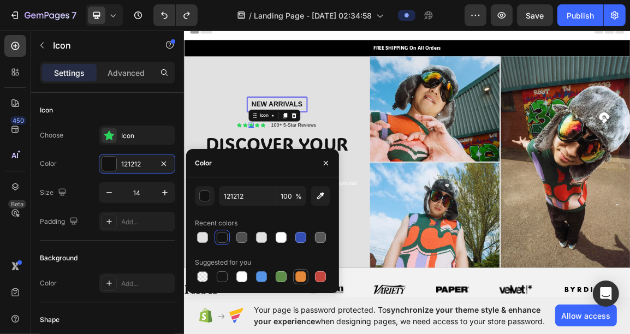
click at [302, 284] on div at bounding box center [300, 276] width 15 height 15
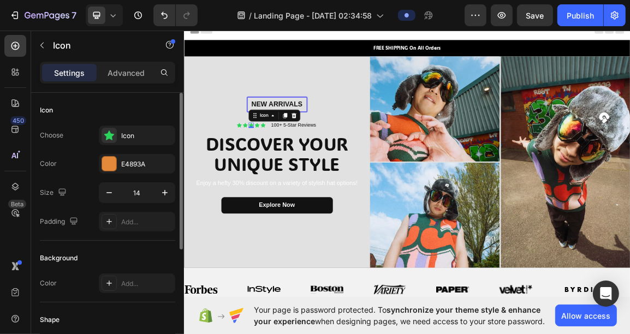
click at [153, 116] on div "Icon" at bounding box center [107, 110] width 135 height 17
click at [127, 167] on div "E4893A" at bounding box center [137, 164] width 32 height 10
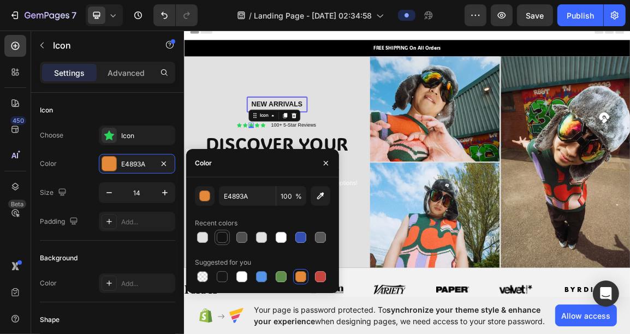
click at [220, 242] on div at bounding box center [222, 237] width 11 height 11
type input "121212"
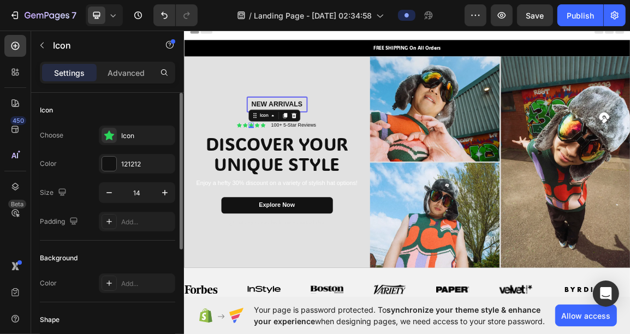
click at [147, 104] on div "Icon" at bounding box center [107, 110] width 135 height 17
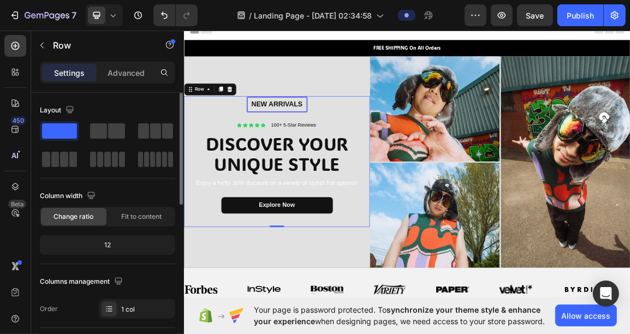
click at [245, 147] on div "New arrivalS Text Block Row Icon Icon Icon Icon Icon Icon List 100+ 5-Star Revi…" at bounding box center [319, 226] width 251 height 192
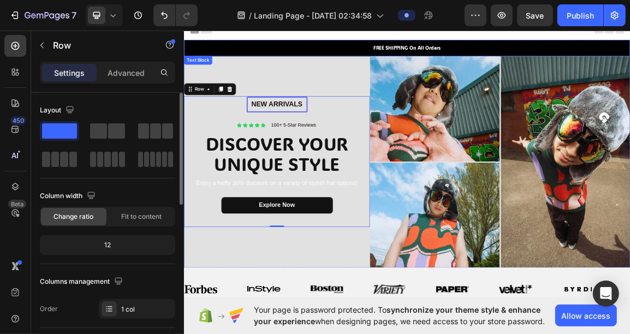
click at [395, 58] on p "FREE SHIPPING On All Orders" at bounding box center [511, 59] width 653 height 11
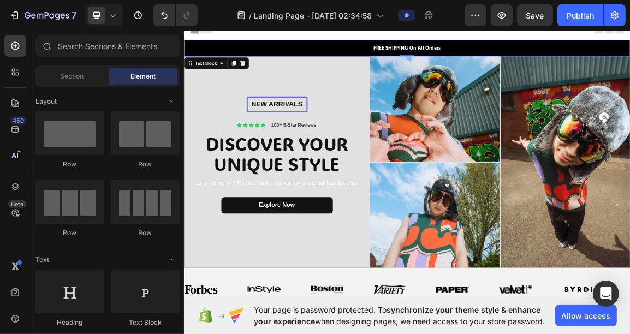
click at [301, 45] on div "Header" at bounding box center [511, 36] width 638 height 22
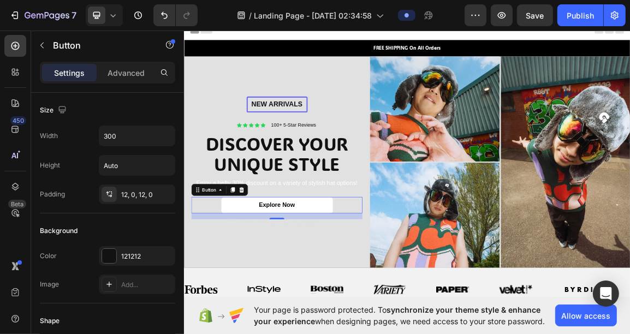
click at [345, 295] on link "Explore Now" at bounding box center [320, 290] width 164 height 25
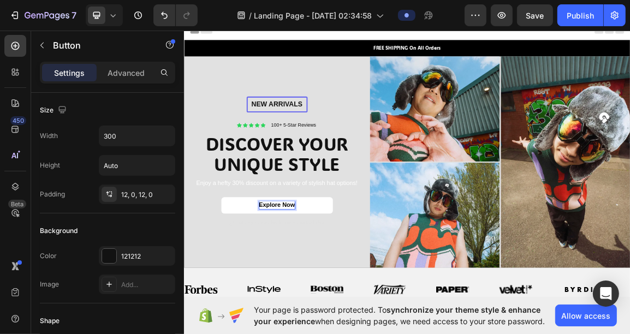
click at [332, 285] on p "Explore Now" at bounding box center [320, 290] width 53 height 11
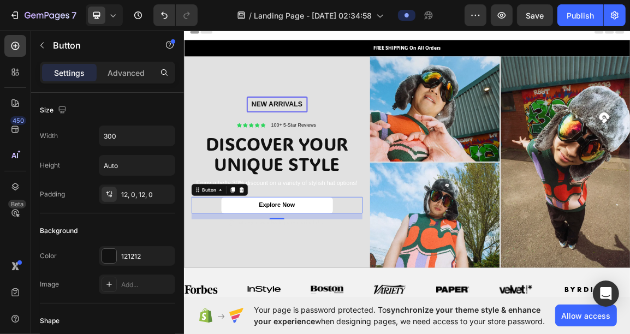
click at [368, 287] on link "Explore Now" at bounding box center [320, 290] width 164 height 25
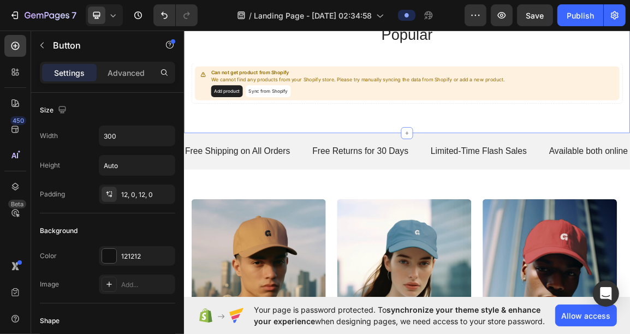
scroll to position [493, 0]
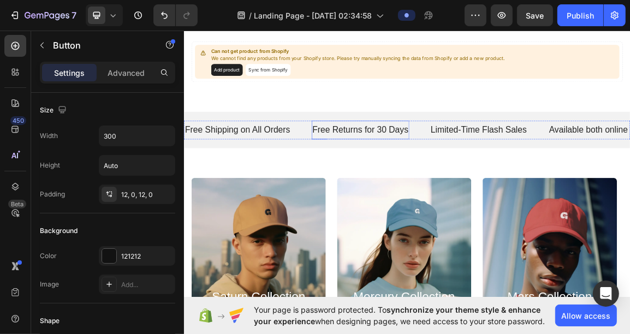
click at [418, 178] on p "Free Returns for 30 Days" at bounding box center [442, 179] width 141 height 16
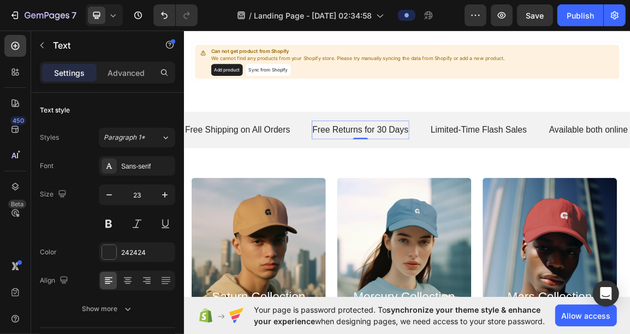
click at [418, 178] on p "Free Returns for 30 Days" at bounding box center [442, 179] width 141 height 16
click at [480, 175] on p "Free Returns for 30 Days" at bounding box center [442, 179] width 141 height 16
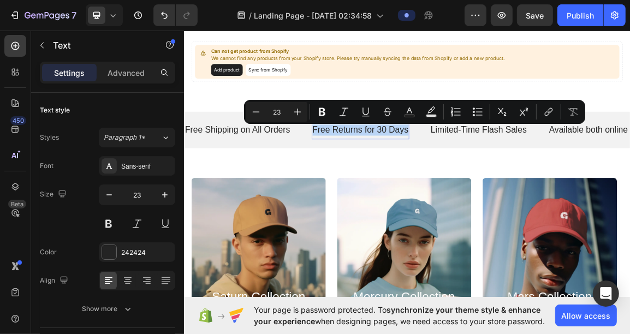
click at [481, 182] on p "Free Returns for 30 Days" at bounding box center [442, 179] width 141 height 16
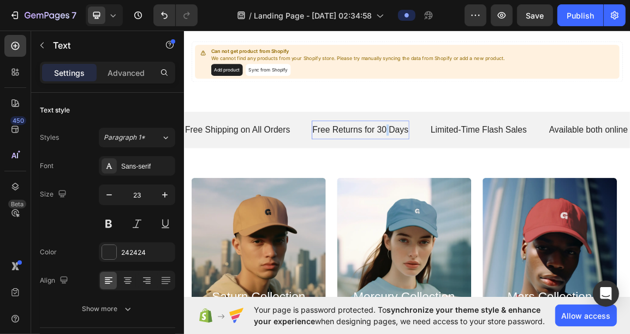
click at [481, 181] on p "Free Returns for 30 Days" at bounding box center [442, 179] width 141 height 16
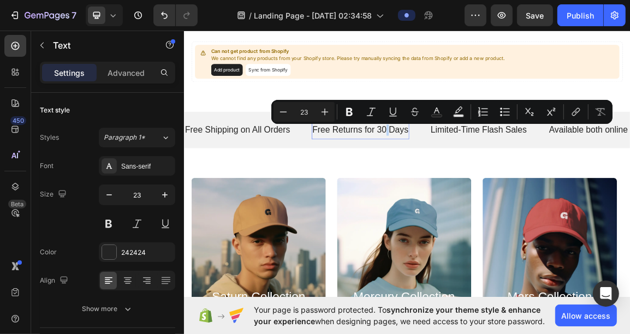
click at [481, 181] on p "Free Returns for 30 Days" at bounding box center [442, 179] width 141 height 16
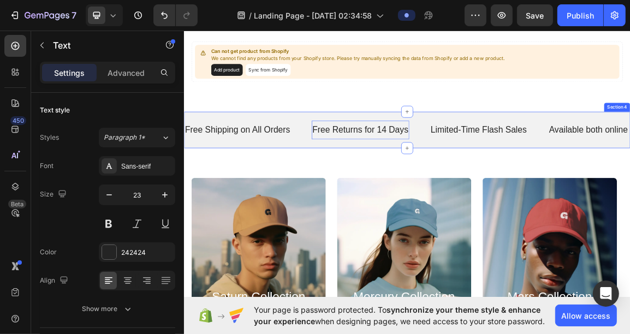
click at [612, 198] on div "Free Shipping on All Orders Text Free Returns for 14 Days Text 0 Limited-Time F…" at bounding box center [511, 179] width 655 height 54
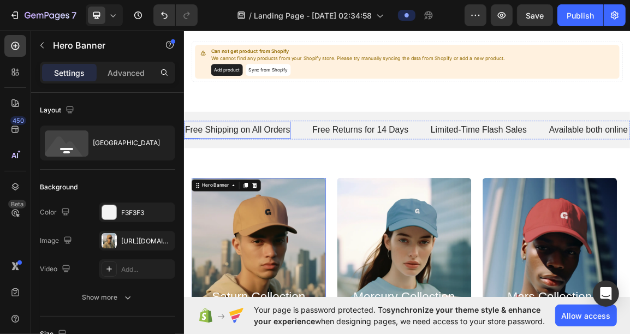
click at [314, 181] on p "Free Shipping on All Orders" at bounding box center [262, 179] width 155 height 16
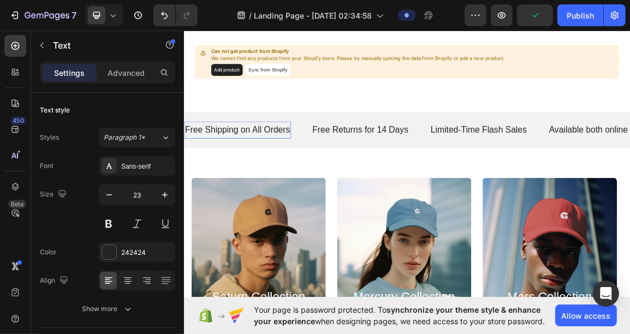
click at [322, 185] on p "Free Shipping on All Orders" at bounding box center [262, 179] width 155 height 16
click at [331, 185] on p "Free Shipping on All Orders" at bounding box center [262, 179] width 155 height 16
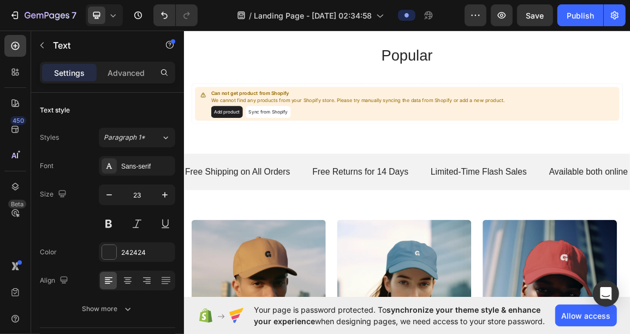
scroll to position [437, 0]
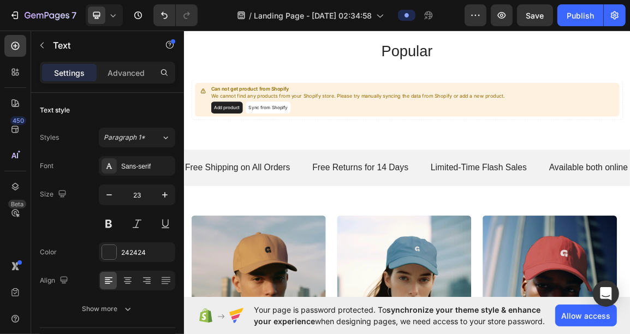
click at [275, 246] on div "Free Shipping on All Orders Text Free Returns for 14 Days Text Limited-Time Fla…" at bounding box center [550, 234] width 732 height 27
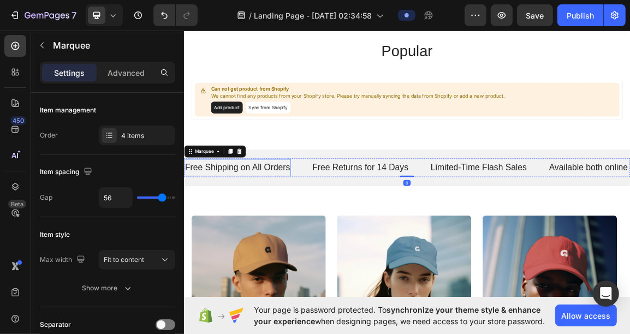
click at [274, 235] on p "Free Shipping on All Orders" at bounding box center [262, 235] width 155 height 16
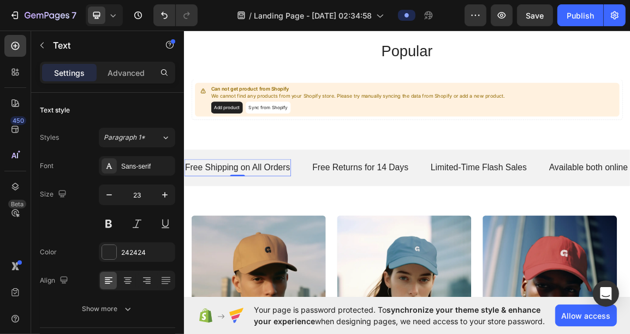
click at [274, 235] on p "Free Shipping on All Orders" at bounding box center [262, 235] width 155 height 16
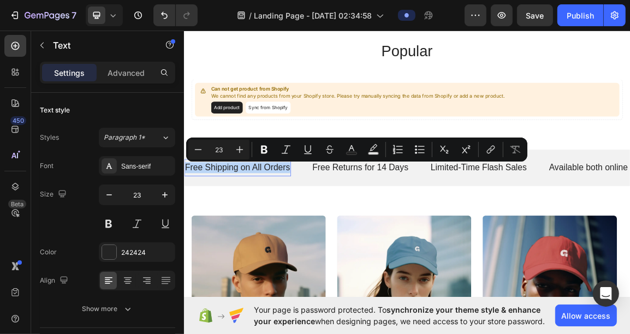
click at [274, 234] on p "Free Shipping on All Orders" at bounding box center [262, 235] width 155 height 16
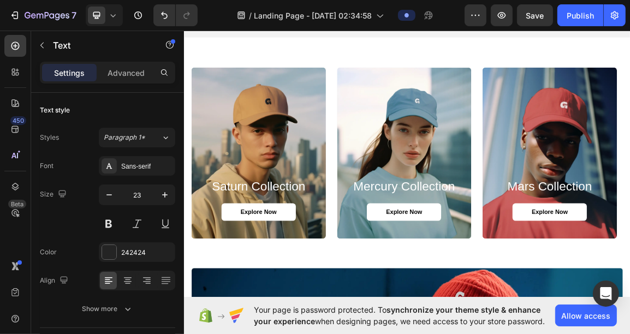
scroll to position [657, 0]
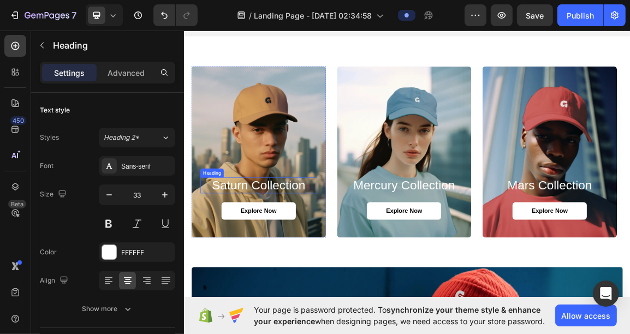
click at [302, 263] on h2 "saturn collection" at bounding box center [293, 261] width 171 height 24
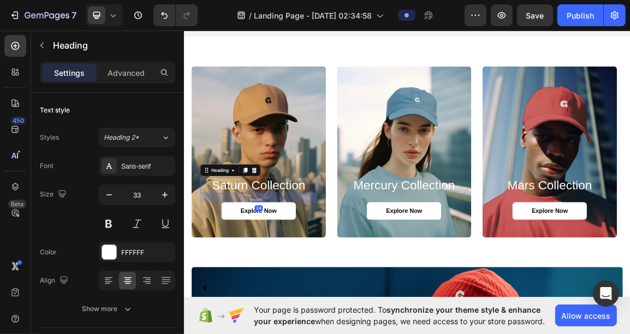
click at [302, 263] on h2 "saturn collection" at bounding box center [293, 261] width 171 height 24
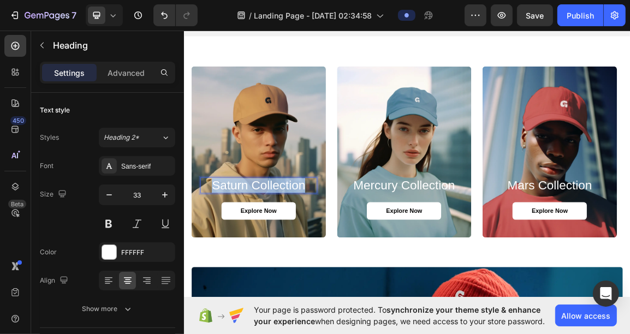
click at [302, 263] on p "saturn collection" at bounding box center [293, 261] width 169 height 22
click at [456, 263] on h2 "mercury collection" at bounding box center [507, 261] width 171 height 24
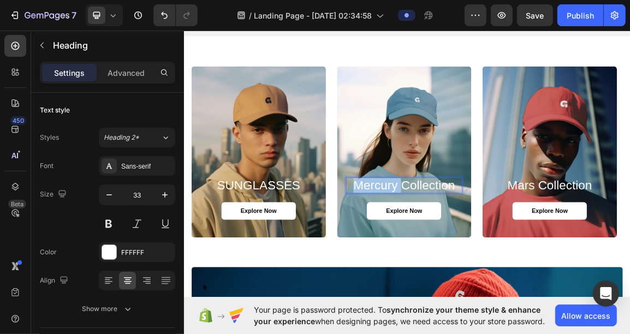
click at [456, 263] on h2 "mercury collection" at bounding box center [507, 261] width 171 height 24
click at [456, 263] on p "mercury collection" at bounding box center [507, 261] width 169 height 22
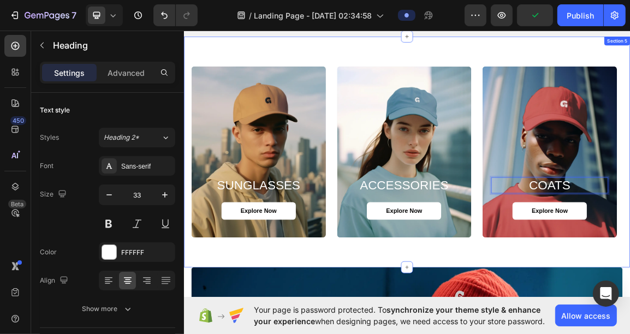
click at [630, 48] on div "SUNGLASSES Heading Explore Now Button Hero Banner ACCESSORIES Heading Explore N…" at bounding box center [511, 211] width 655 height 339
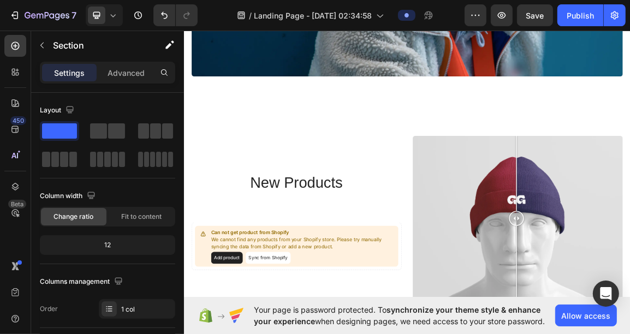
scroll to position [1273, 0]
drag, startPoint x: 667, startPoint y: 305, endPoint x: 667, endPoint y: 240, distance: 65.5
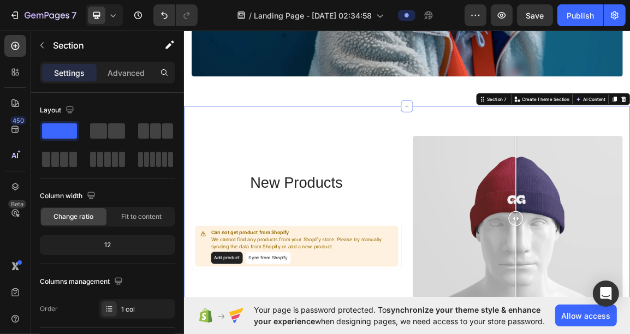
click at [630, 158] on div "new products Heading Can not get product from Shopify We cannot find any produc…" at bounding box center [511, 308] width 655 height 329
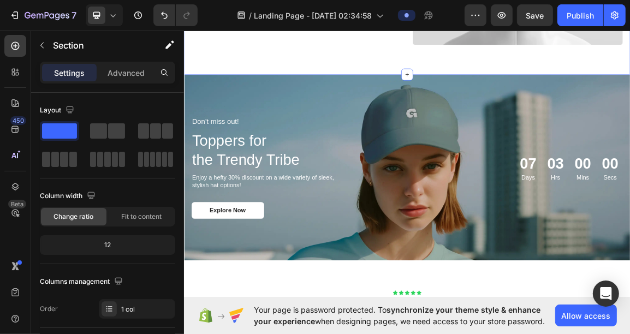
scroll to position [1645, 0]
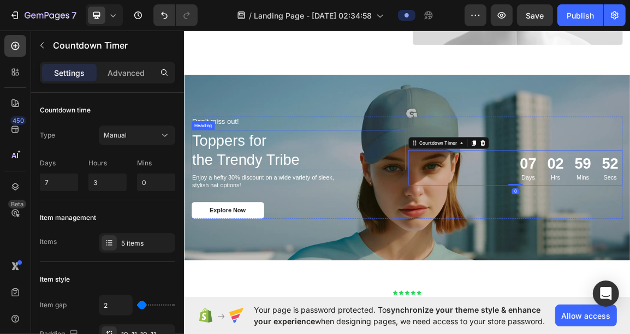
click at [456, 222] on h2 "Toppers for the Trendy Tribe" at bounding box center [351, 208] width 315 height 59
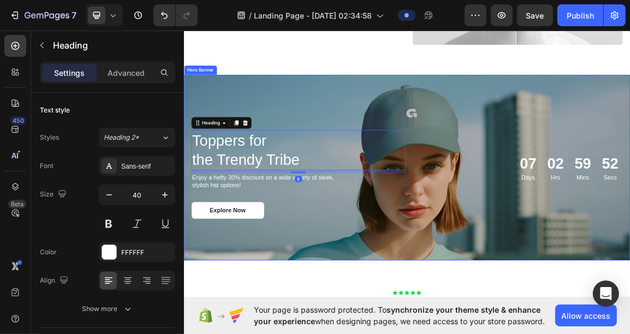
click at [476, 328] on div "Background Image" at bounding box center [511, 234] width 655 height 273
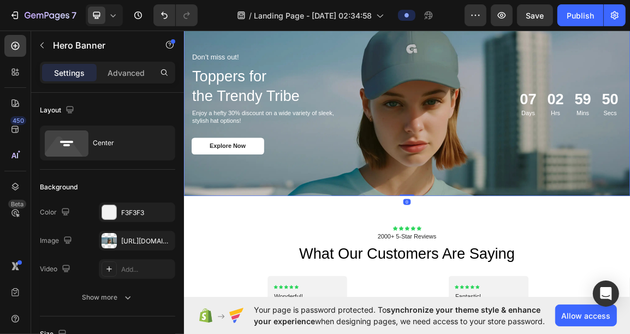
scroll to position [1737, 0]
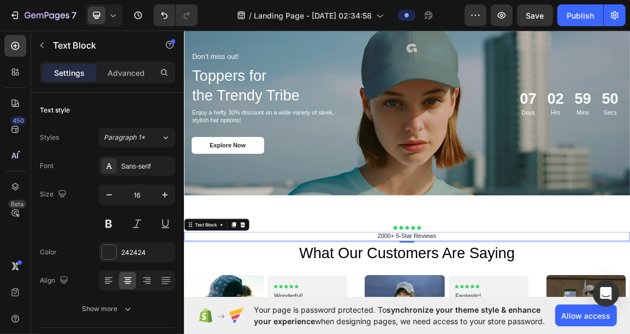
click at [481, 330] on p "2000+ 5-Star Reviews" at bounding box center [511, 335] width 653 height 11
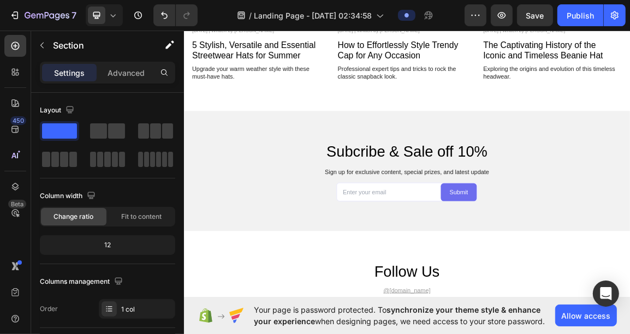
scroll to position [2524, 0]
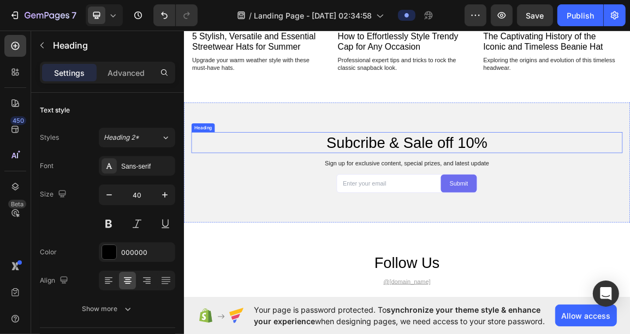
click at [516, 211] on h2 "Subcribe & Sale off 10%" at bounding box center [511, 197] width 634 height 31
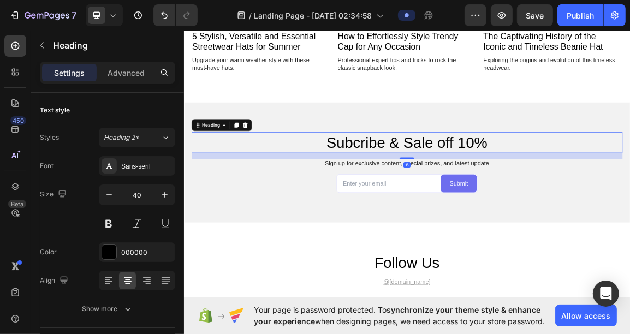
click at [516, 211] on h2 "Subcribe & Sale off 10%" at bounding box center [511, 197] width 634 height 31
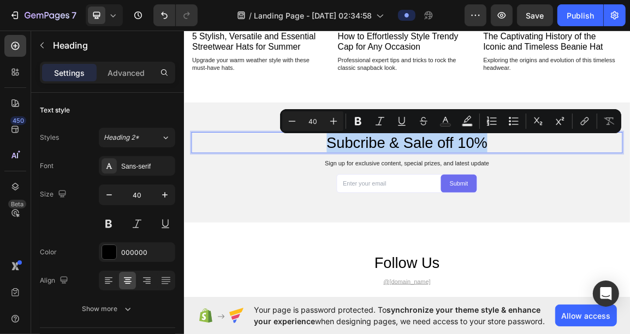
click at [516, 211] on h2 "Subcribe & Sale off 10%" at bounding box center [511, 197] width 634 height 31
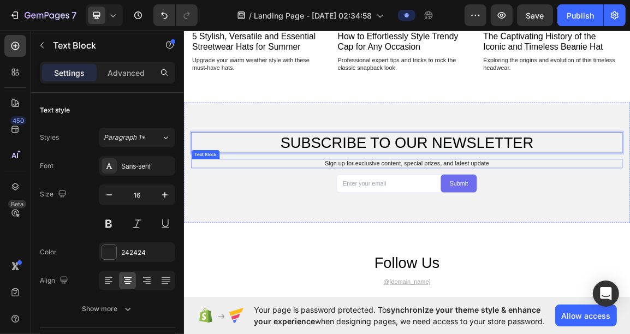
click at [623, 229] on p "Sign up for exclusive content, special prizes, and latest update" at bounding box center [511, 228] width 631 height 11
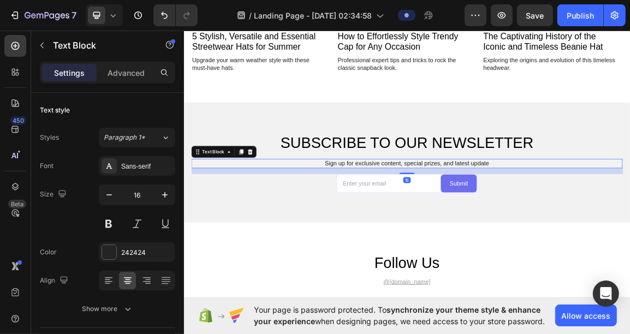
click at [630, 227] on p "Sign up for exclusive content, special prizes, and latest update" at bounding box center [511, 228] width 631 height 11
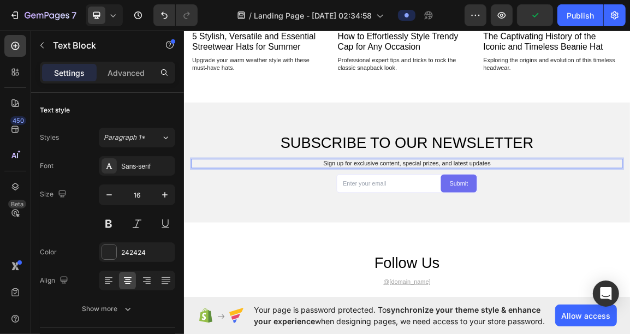
click at [553, 228] on p "Sign up for exclusive content, special prizes, and latest updates" at bounding box center [511, 228] width 631 height 11
click at [630, 223] on p "Sign up for exclusive content, special giveaways, and latest updates" at bounding box center [511, 228] width 631 height 11
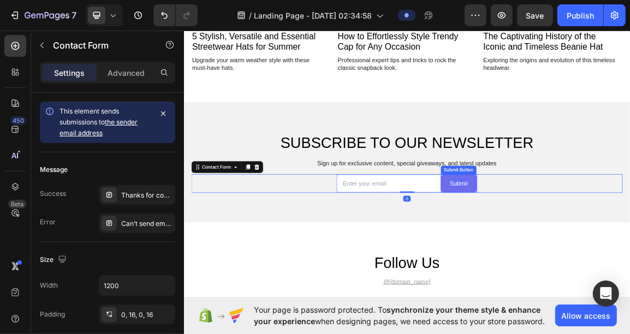
click at [587, 262] on div "Submit" at bounding box center [587, 257] width 27 height 11
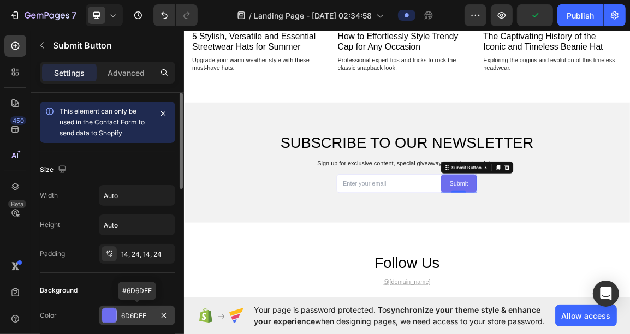
click at [150, 313] on div "6D6DEE" at bounding box center [137, 316] width 32 height 10
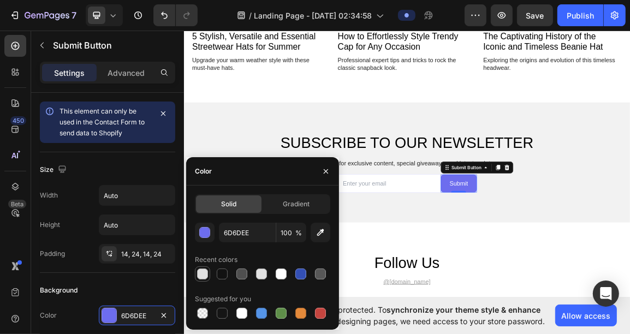
click at [204, 276] on div at bounding box center [202, 274] width 11 height 11
click at [216, 276] on div at bounding box center [222, 274] width 13 height 13
type input "121212"
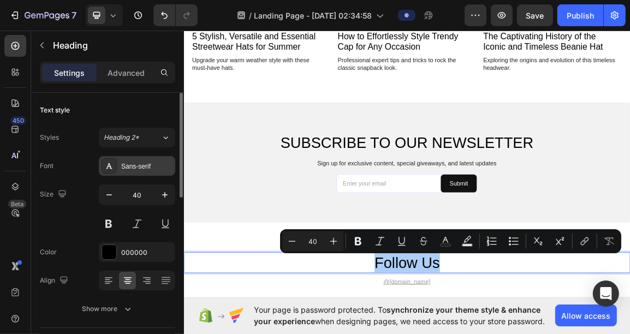
click at [163, 167] on div "Sans-serif" at bounding box center [146, 167] width 51 height 10
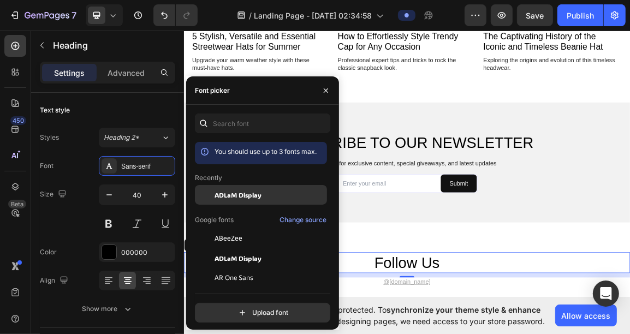
click at [230, 268] on div "ADLaM Display" at bounding box center [261, 278] width 132 height 20
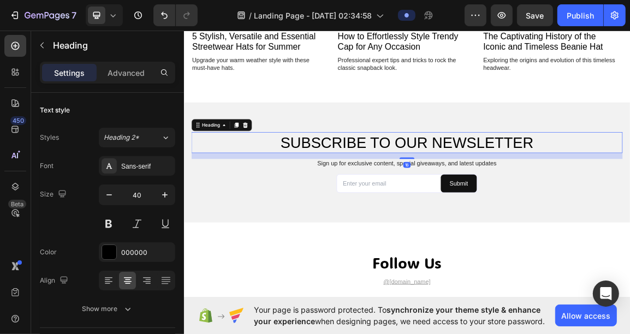
click at [528, 208] on p "SUBSCRIBE TO OUR NEWSLETTER" at bounding box center [511, 198] width 631 height 28
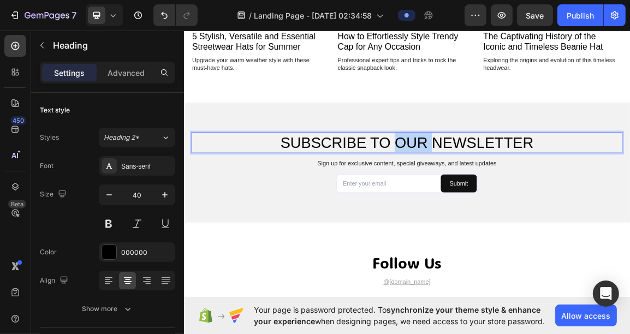
click at [516, 206] on p "SUBSCRIBE TO OUR NEWSLETTER" at bounding box center [511, 198] width 631 height 28
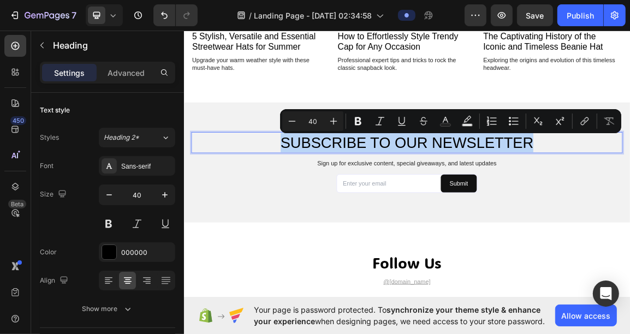
click at [516, 206] on p "SUBSCRIBE TO OUR NEWSLETTER" at bounding box center [511, 198] width 631 height 28
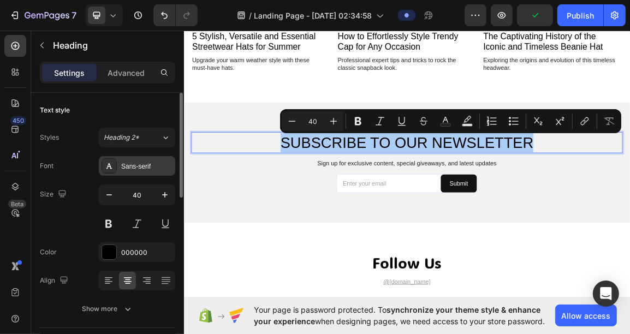
click at [140, 174] on div "Sans-serif" at bounding box center [137, 166] width 76 height 20
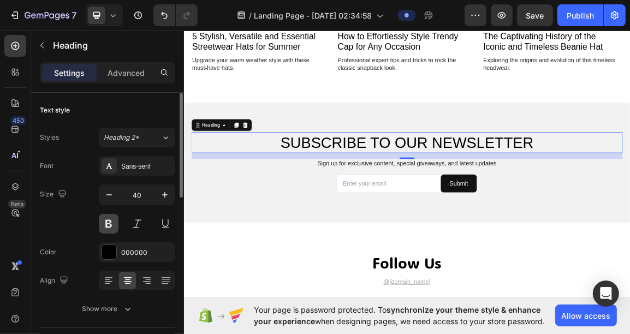
click at [110, 223] on button at bounding box center [109, 224] width 20 height 20
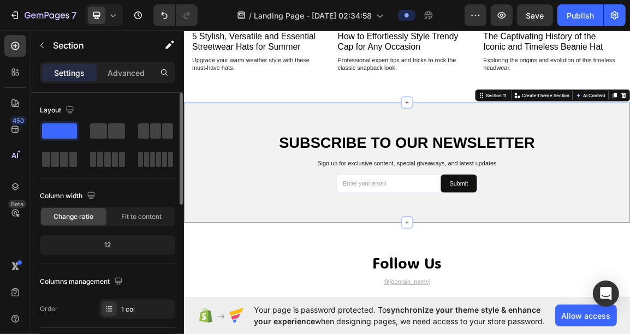
click at [300, 290] on div "SUBSCRIBE TO OUR NEWSLETTER Heading Sign up for exclusive content, special give…" at bounding box center [511, 227] width 655 height 177
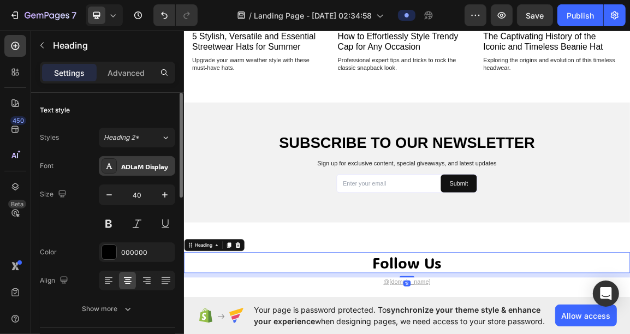
click at [149, 167] on div "ADLaM Display" at bounding box center [146, 167] width 51 height 10
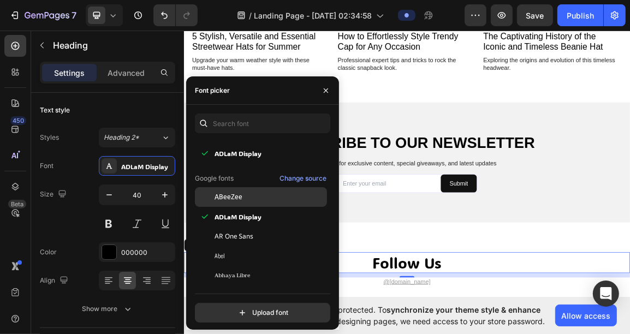
scroll to position [57, 0]
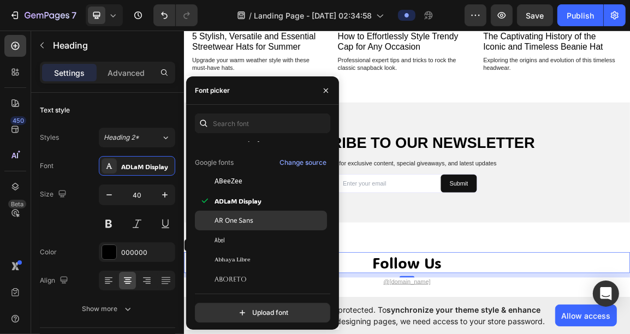
click at [245, 222] on span "AR One Sans" at bounding box center [234, 221] width 39 height 10
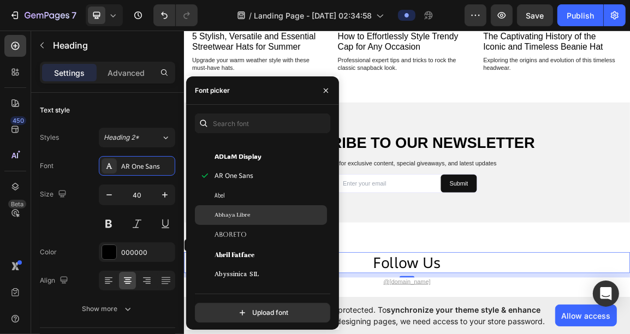
scroll to position [118, 0]
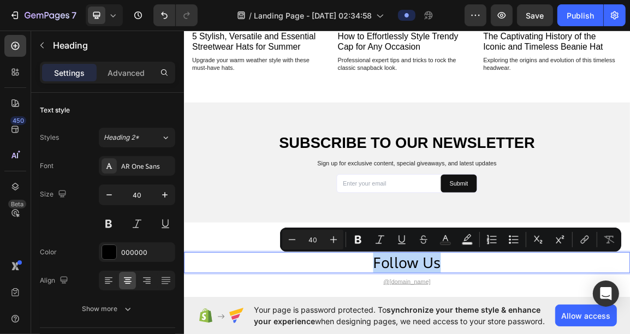
click at [112, 228] on button at bounding box center [109, 224] width 20 height 20
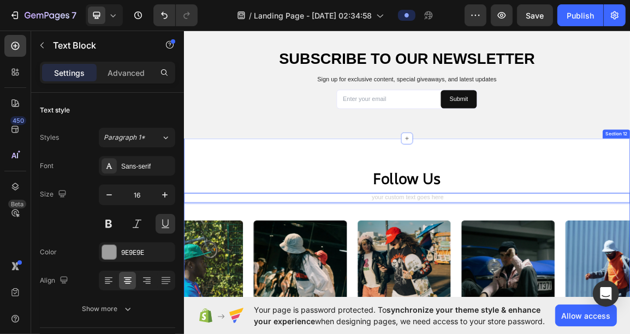
scroll to position [2749, 0]
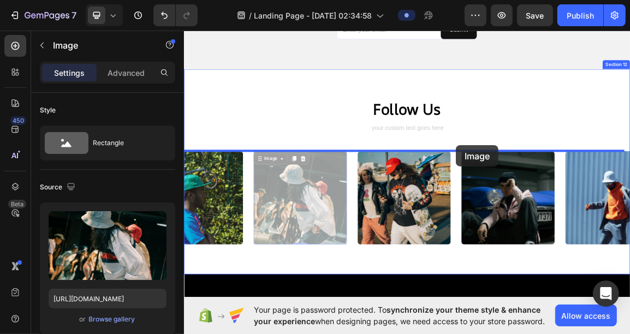
drag, startPoint x: 331, startPoint y: 279, endPoint x: 570, endPoint y: 211, distance: 248.6
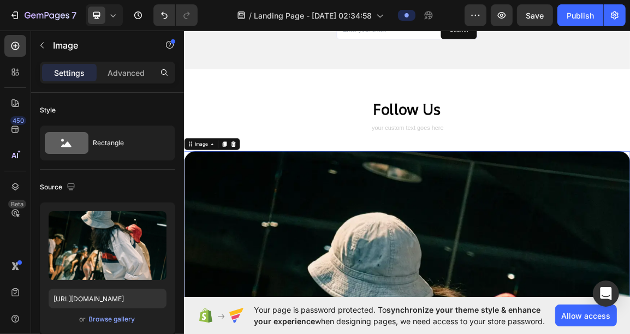
scroll to position [2749, 0]
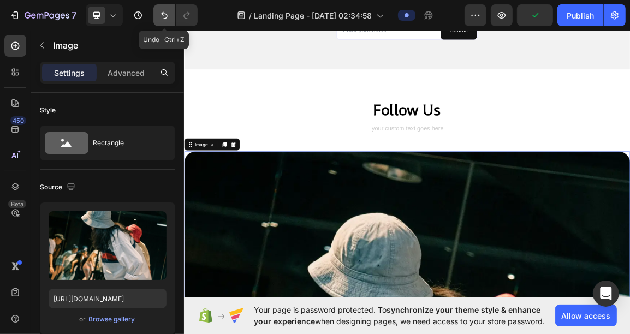
click at [169, 24] on button "Undo/Redo" at bounding box center [164, 15] width 22 height 22
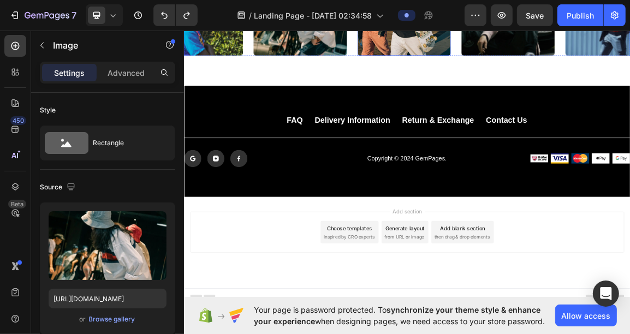
scroll to position [3025, 0]
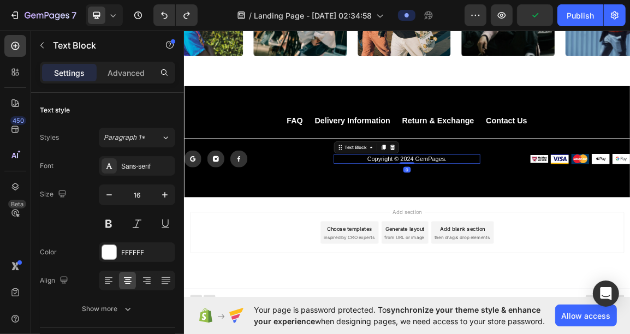
click at [505, 216] on p "Copyright © 2024 GemPages." at bounding box center [512, 221] width 214 height 11
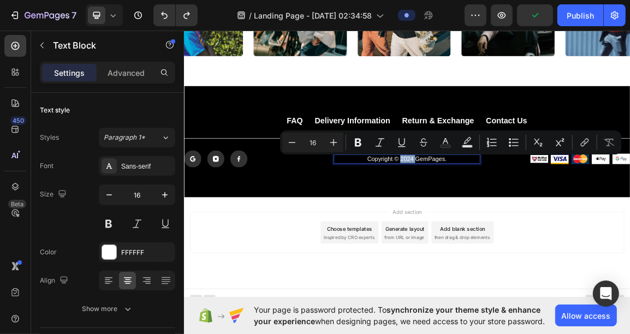
click at [403, 154] on div "Minus 16 Plus Bold Italic Underline Strikethrough Text Color Text Background Co…" at bounding box center [450, 143] width 341 height 24
click at [544, 224] on p "Copyright © 2024 GemPages." at bounding box center [512, 221] width 214 height 11
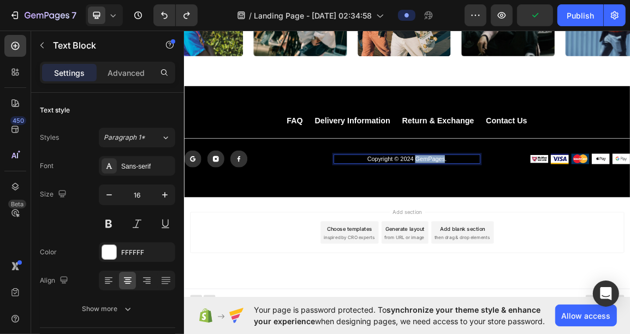
click at [544, 224] on p "Copyright © 2024 GemPages." at bounding box center [512, 221] width 214 height 11
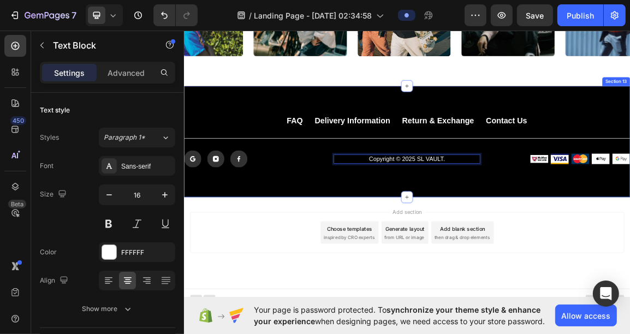
click at [538, 243] on div "FAQ Button Delivery Information Button Return & Exchange Button Contact Us Butt…" at bounding box center [511, 196] width 655 height 163
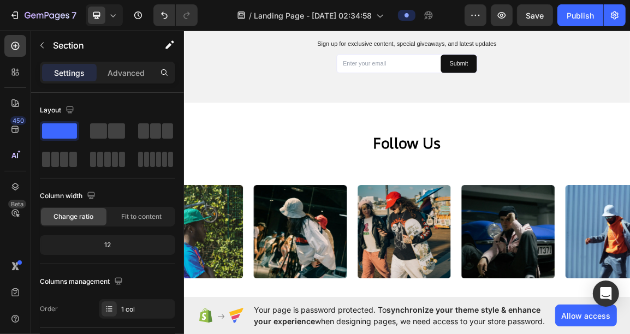
scroll to position [2749, 0]
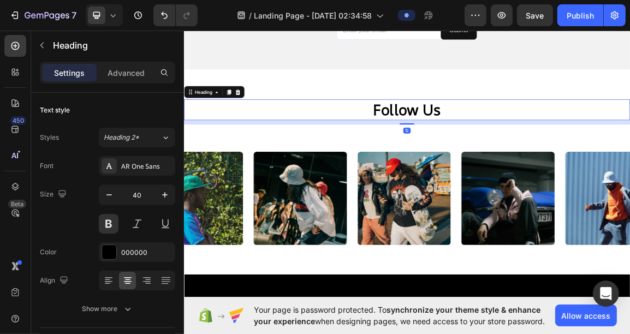
click at [355, 151] on p "follow us" at bounding box center [511, 149] width 653 height 28
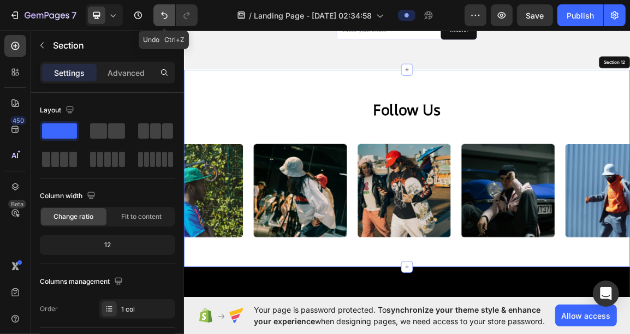
click at [164, 11] on icon "Undo/Redo" at bounding box center [164, 15] width 11 height 11
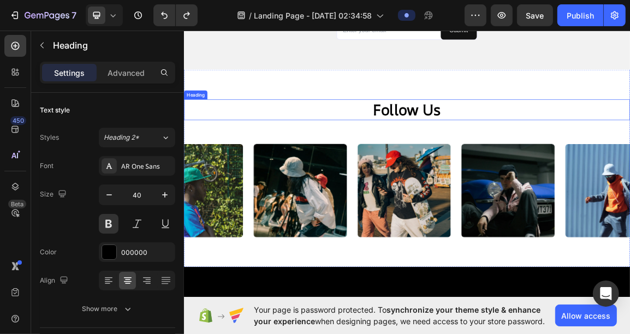
click at [346, 145] on h2 "follow us" at bounding box center [511, 149] width 655 height 31
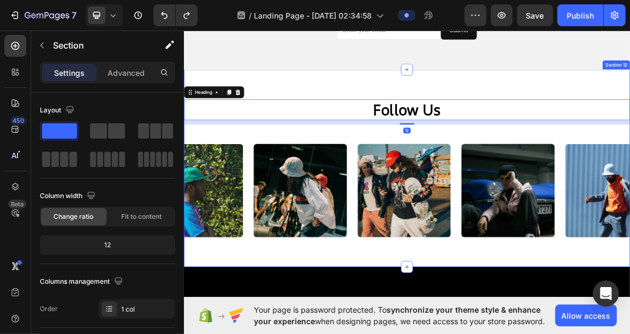
click at [326, 102] on div "follow us Heading 12 Text Block Image Image Image Image Image Carousel Section …" at bounding box center [511, 235] width 655 height 290
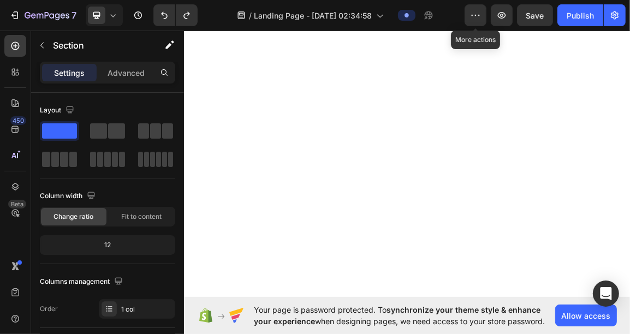
click at [475, 19] on icon "button" at bounding box center [475, 15] width 11 height 11
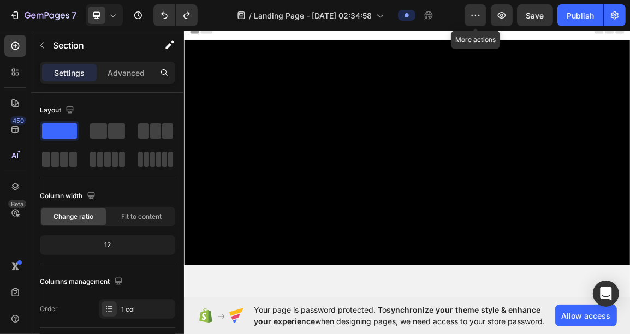
scroll to position [2749, 0]
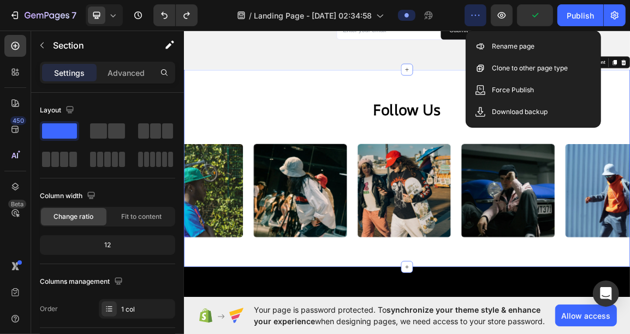
click at [478, 20] on icon "button" at bounding box center [475, 15] width 11 height 11
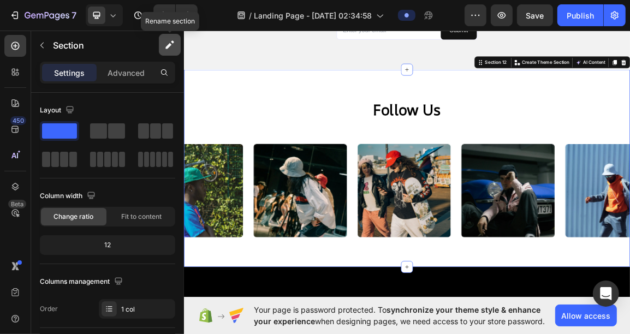
click at [169, 50] on button "button" at bounding box center [170, 45] width 22 height 22
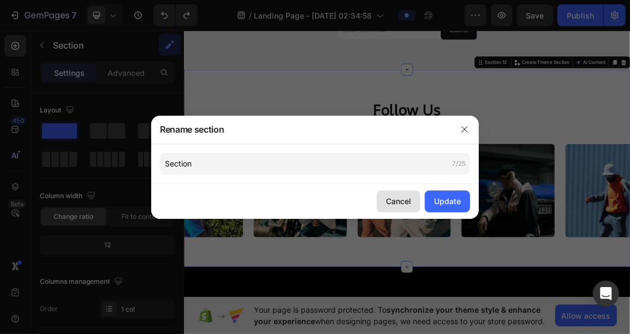
click at [394, 200] on div "Cancel" at bounding box center [398, 201] width 25 height 11
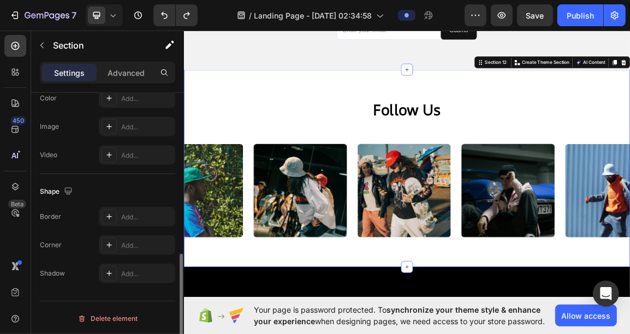
scroll to position [392, 0]
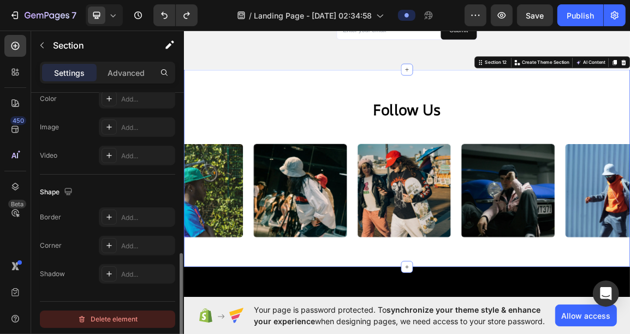
click at [117, 316] on div "Delete element" at bounding box center [108, 319] width 60 height 13
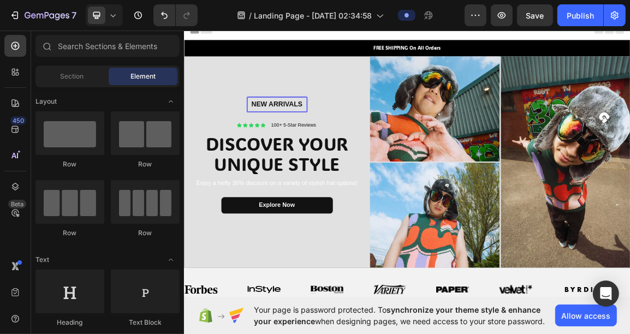
scroll to position [33, 0]
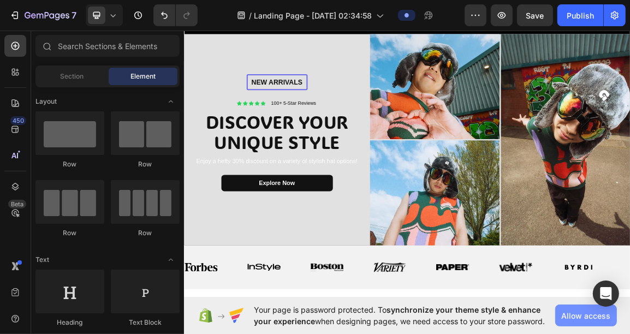
click at [594, 319] on span "Allow access" at bounding box center [585, 315] width 49 height 11
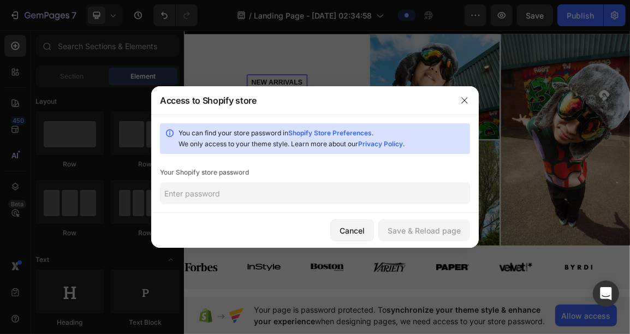
click at [244, 200] on input "text" at bounding box center [315, 193] width 310 height 22
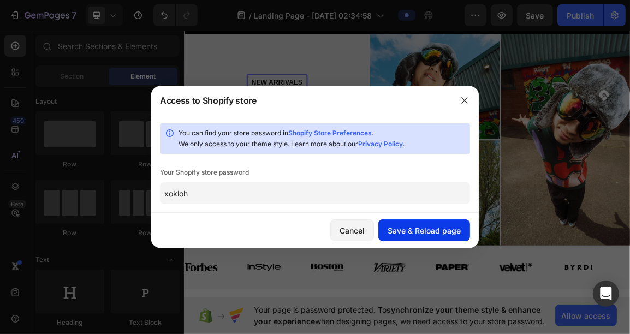
type input "xokloh"
click at [401, 221] on button "Save & Reload page" at bounding box center [424, 231] width 92 height 22
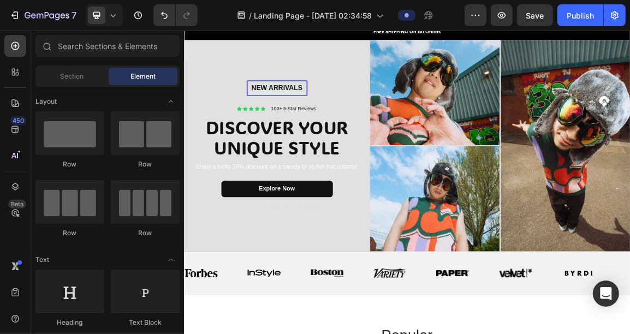
scroll to position [0, 0]
